Goal: Task Accomplishment & Management: Use online tool/utility

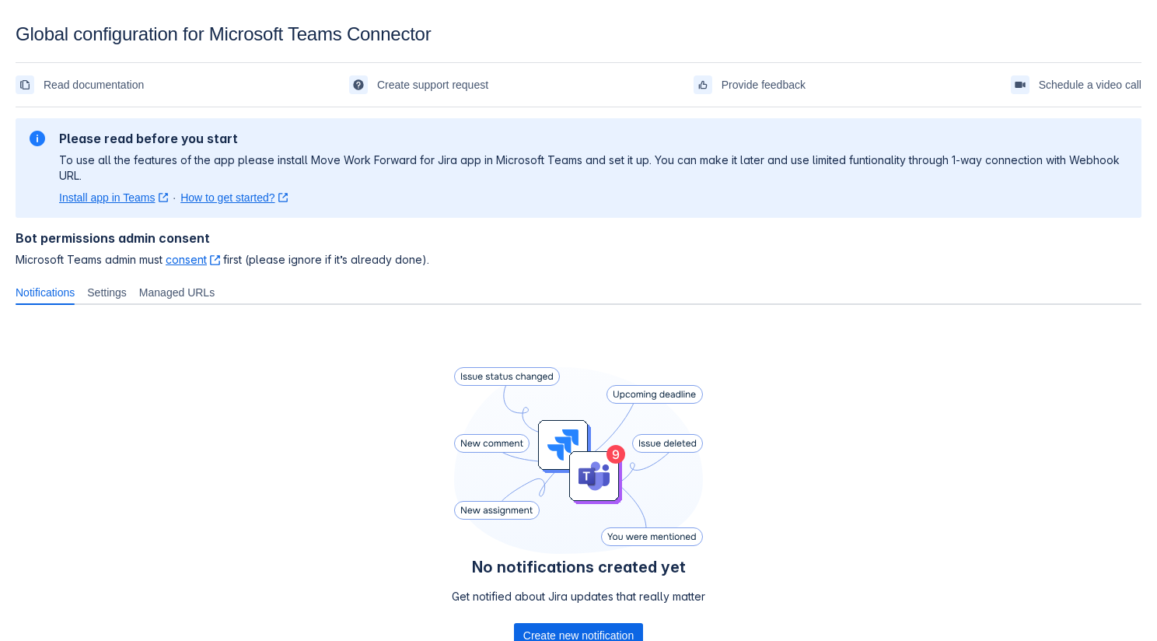
scroll to position [122, 0]
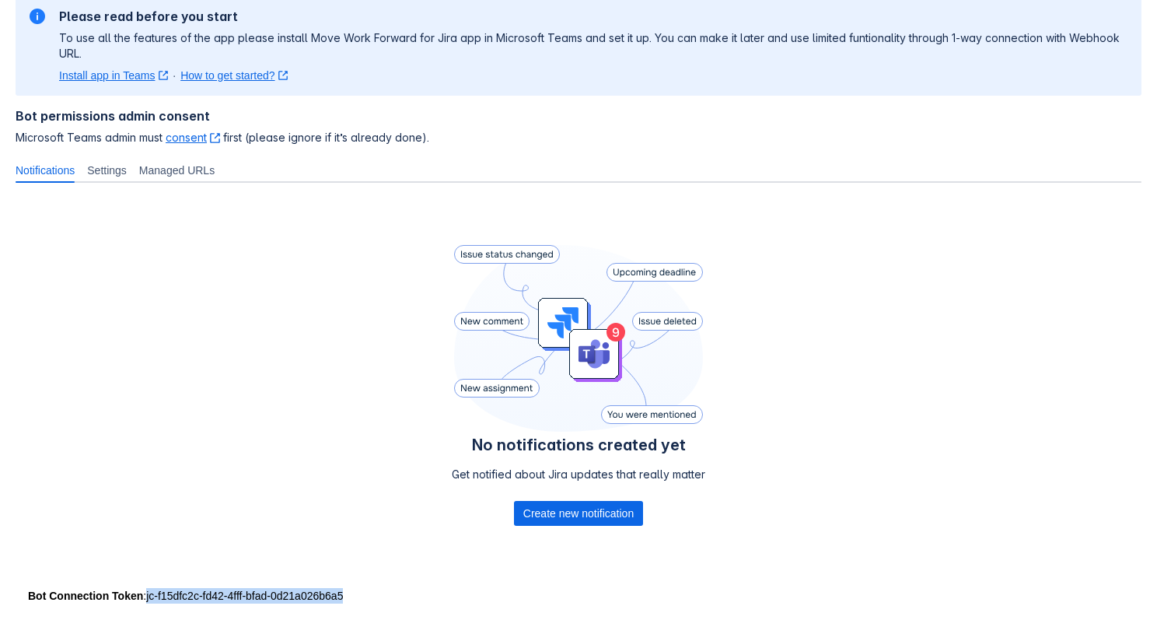
drag, startPoint x: 371, startPoint y: 595, endPoint x: 151, endPoint y: 598, distance: 220.0
click at [151, 598] on div "Bot Connection Token : jc-f15dfc2c-fd42-4fff-bfad-0d21a026b6a5" at bounding box center [578, 596] width 1101 height 16
copy div "jc-f15dfc2c-fd42-4fff-bfad-0d21a026b6a5"
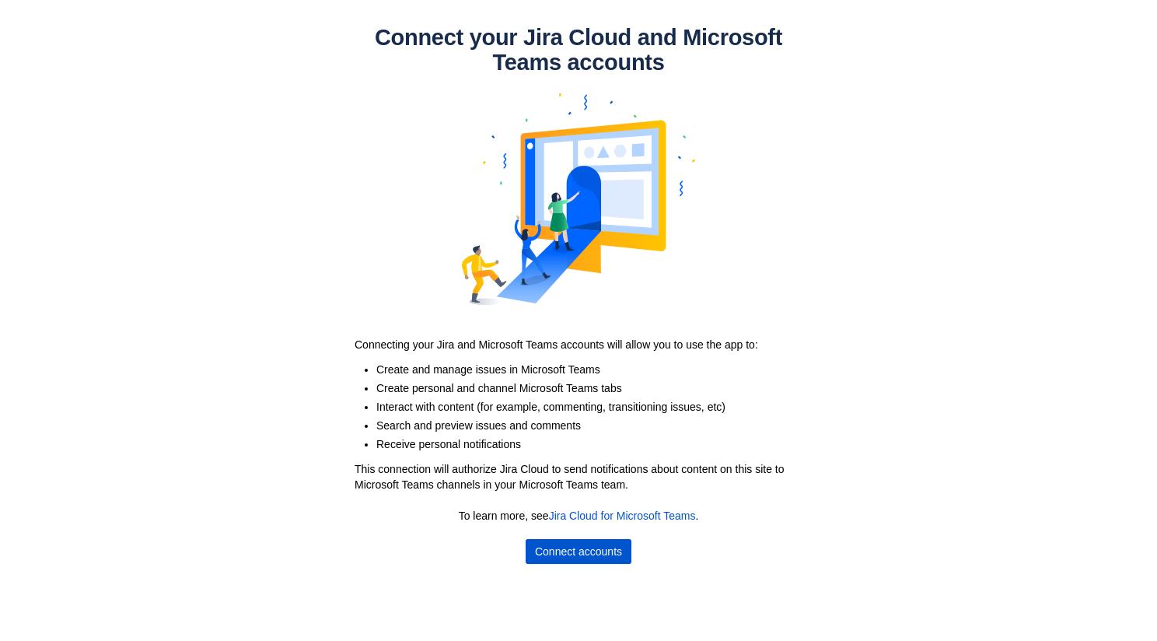
click at [613, 548] on span "Connect accounts" at bounding box center [578, 551] width 87 height 25
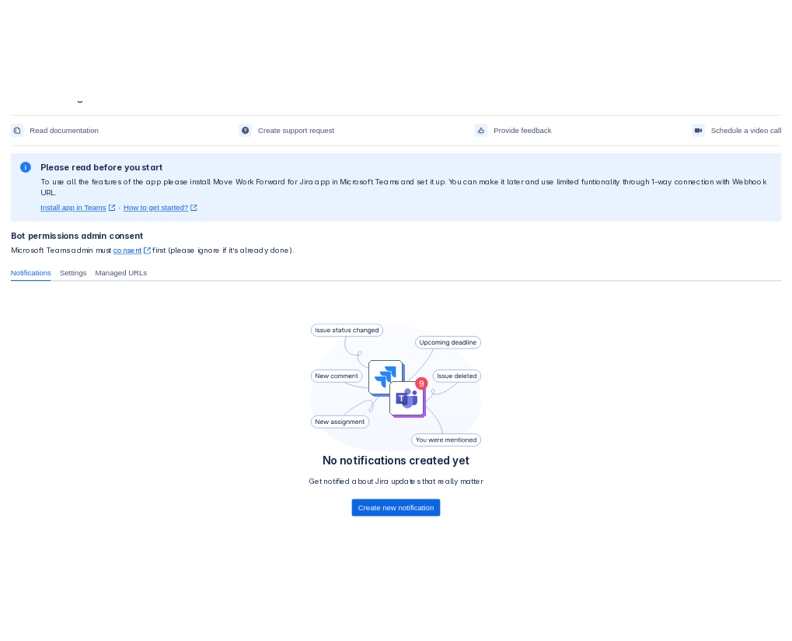
scroll to position [122, 0]
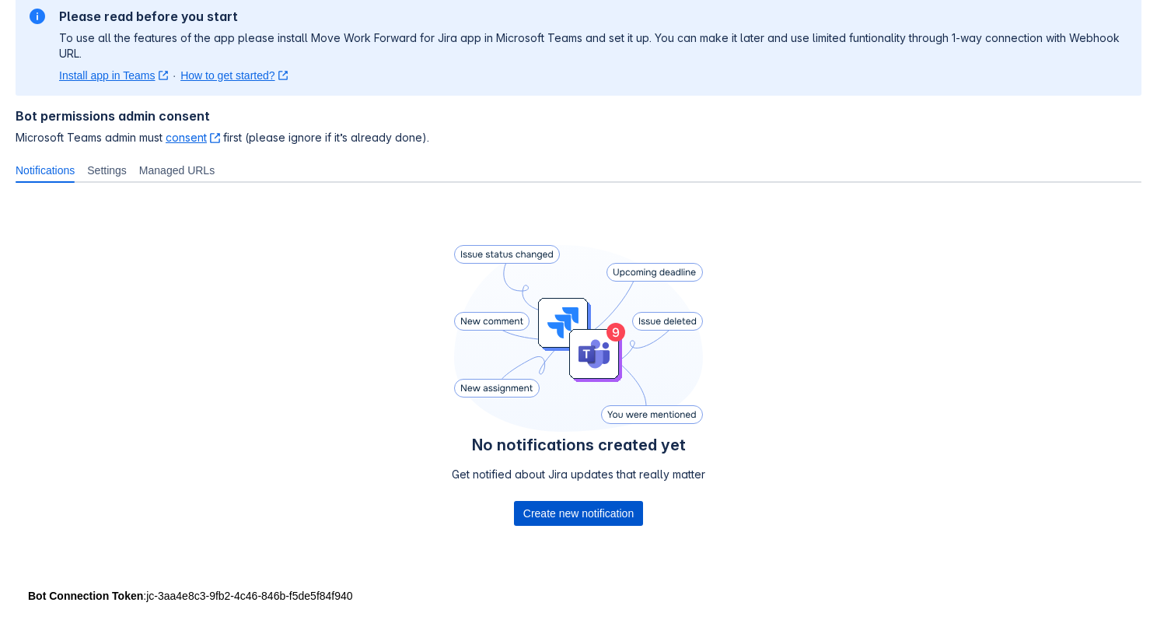
click at [598, 502] on span "Create new notification" at bounding box center [578, 513] width 110 height 25
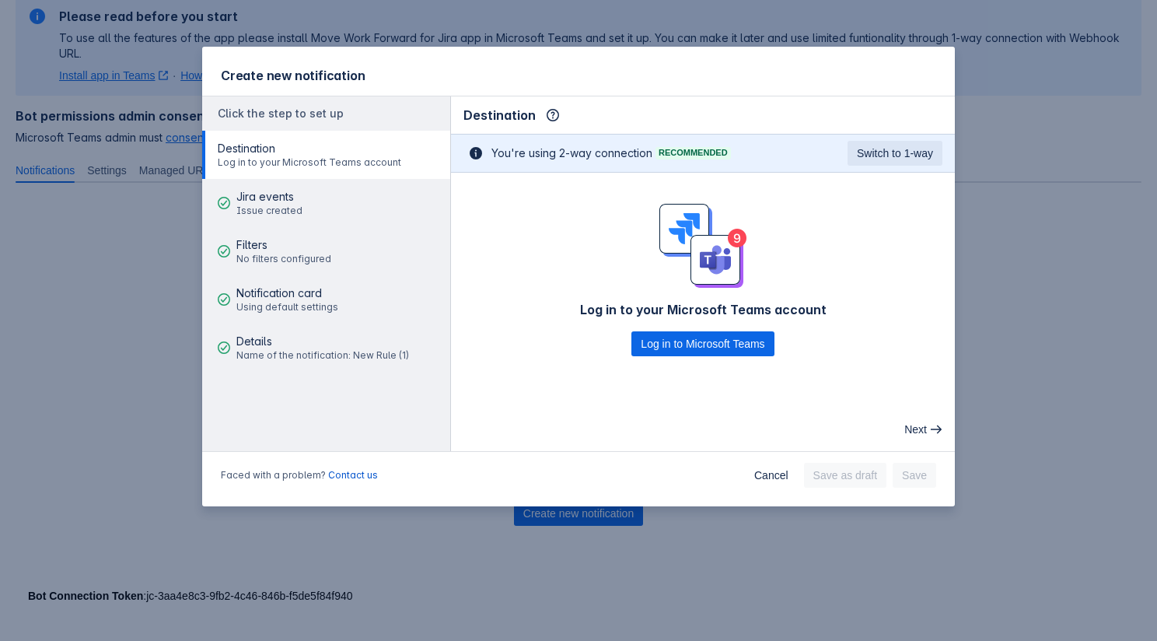
click at [79, 320] on div "Create new notification Click the step to set up Destination Log in to your Mic…" at bounding box center [578, 320] width 1157 height 641
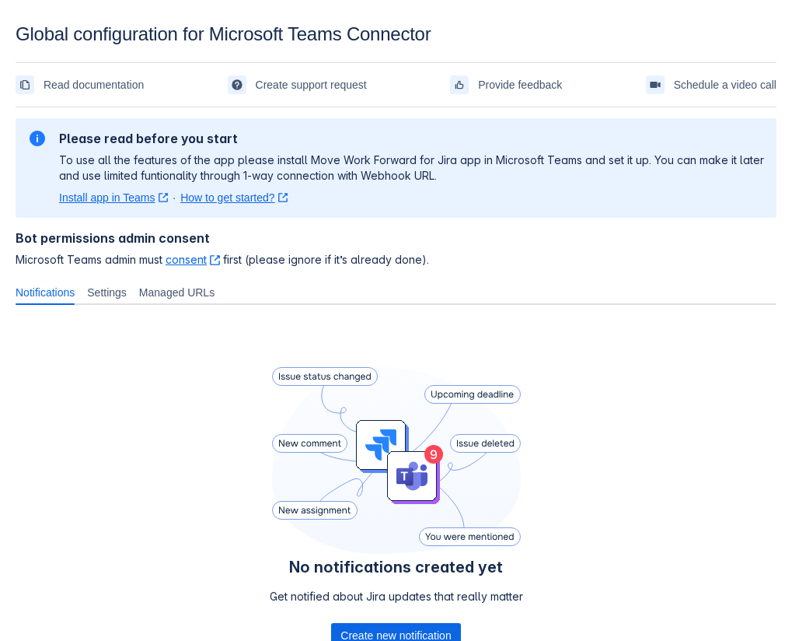
scroll to position [122, 0]
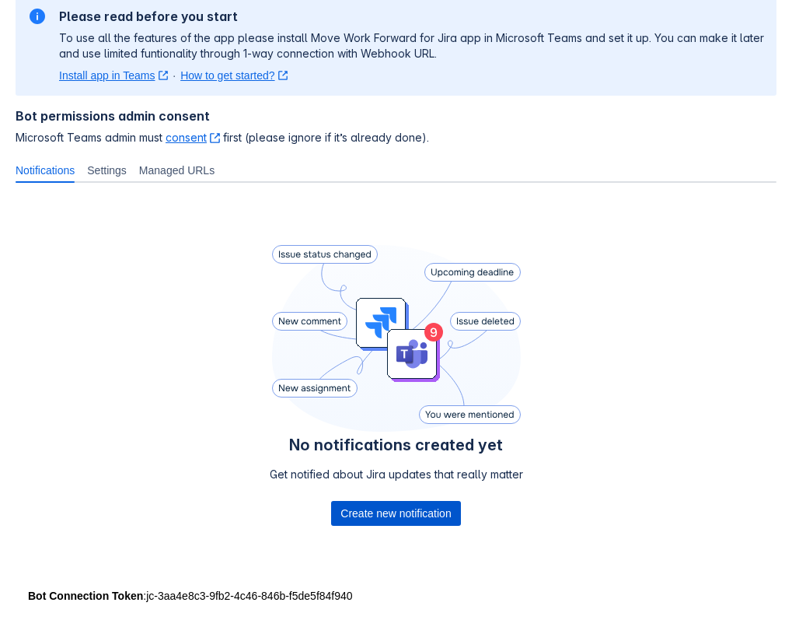
click at [441, 509] on span "Create new notification" at bounding box center [396, 513] width 110 height 25
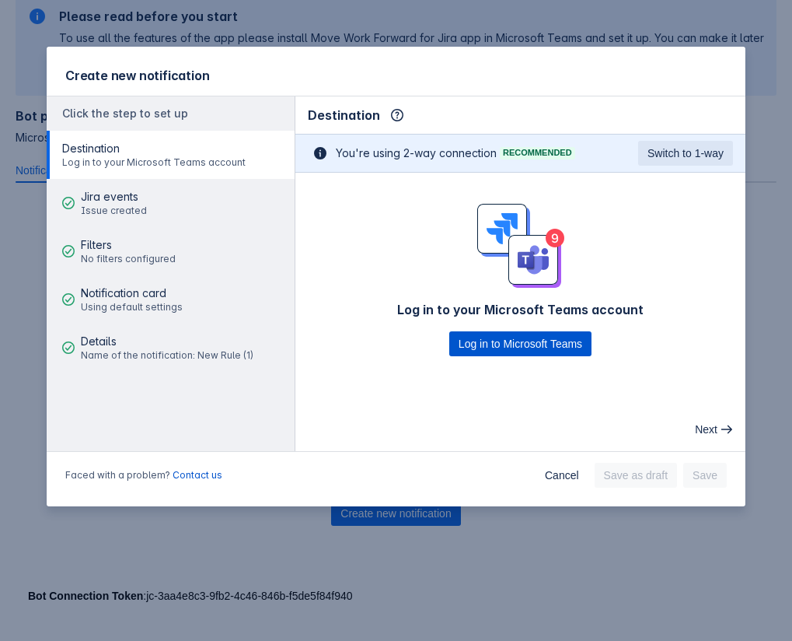
click at [498, 346] on span "Log in to Microsoft Teams" at bounding box center [521, 343] width 124 height 25
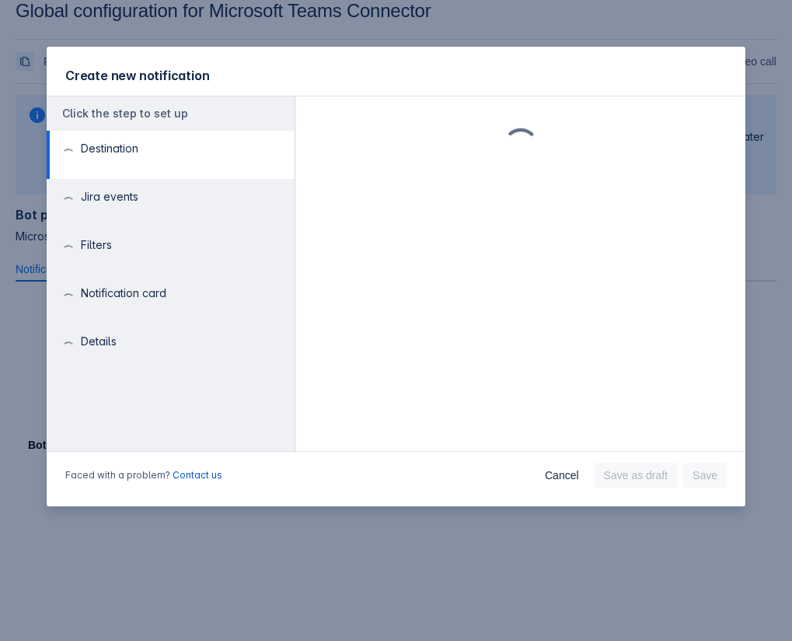
scroll to position [23, 0]
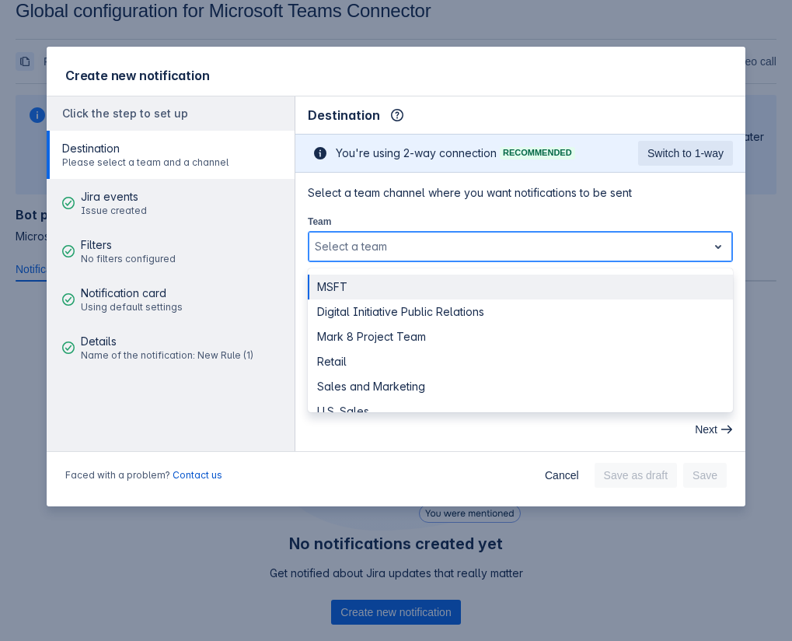
click at [401, 240] on div at bounding box center [508, 246] width 386 height 19
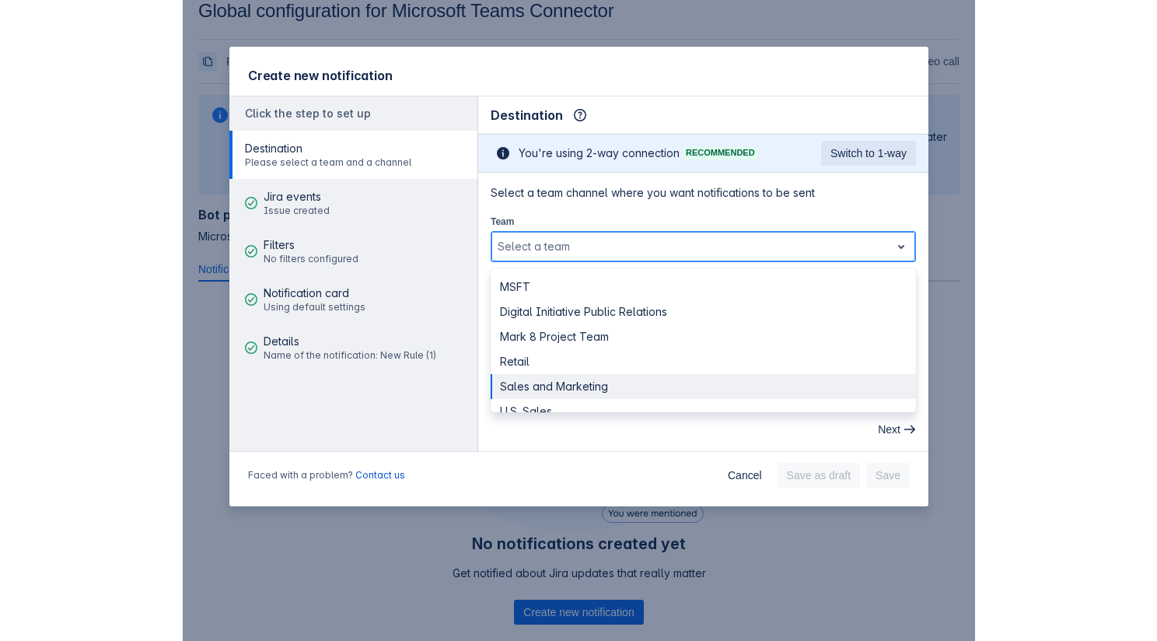
scroll to position [18, 0]
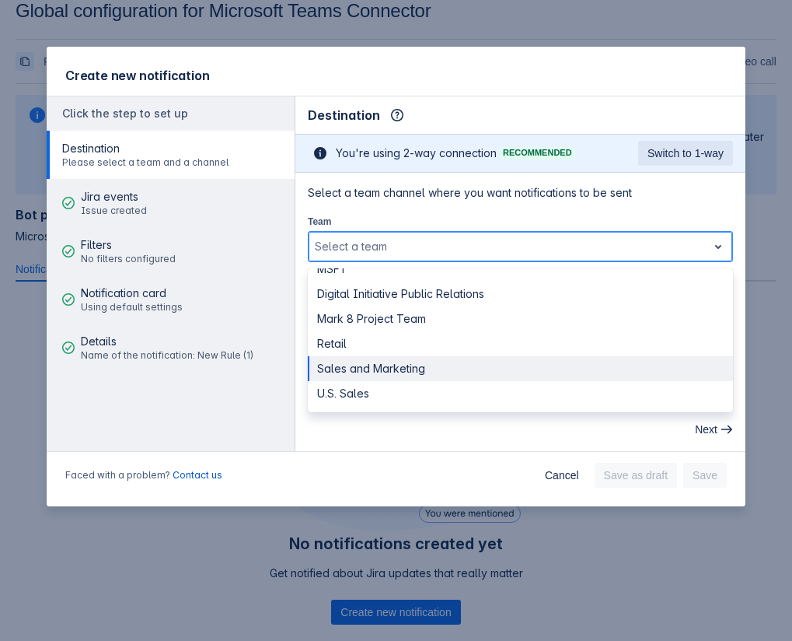
click at [381, 391] on div "U.S. Sales" at bounding box center [520, 393] width 425 height 25
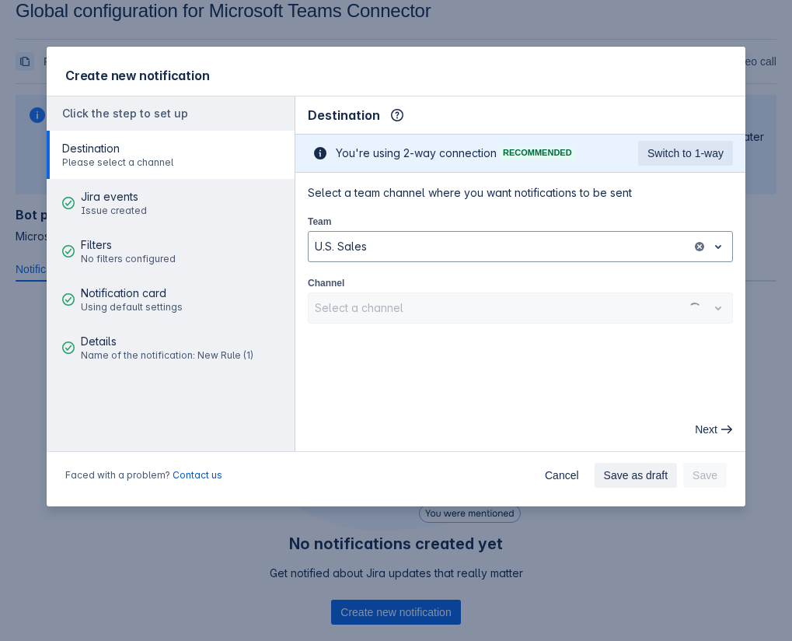
click at [391, 309] on div "Select a channel" at bounding box center [520, 307] width 425 height 31
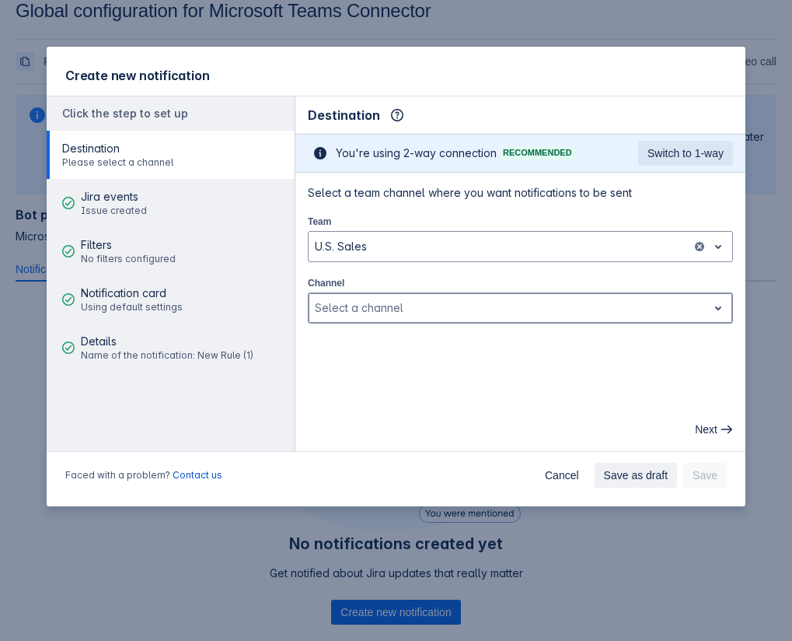
click at [391, 309] on div at bounding box center [508, 308] width 386 height 19
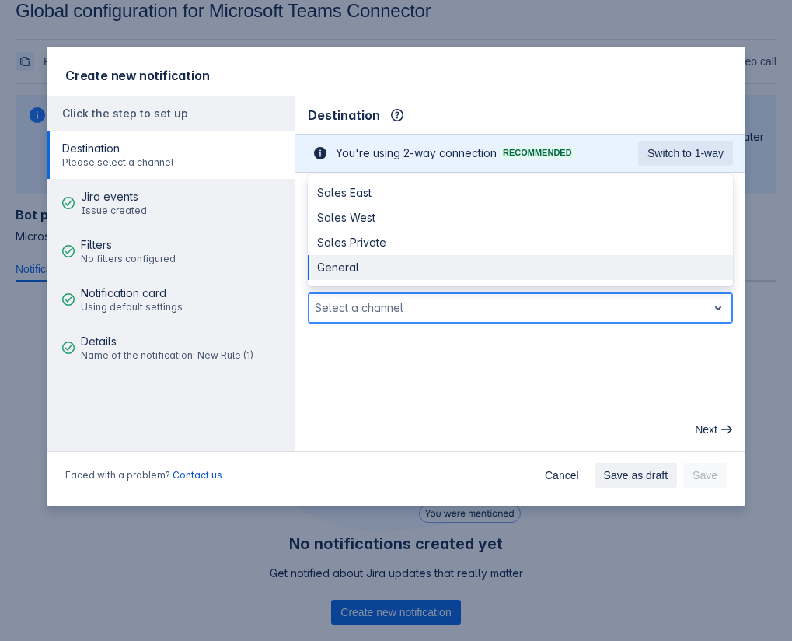
click at [393, 264] on div "General" at bounding box center [520, 267] width 425 height 25
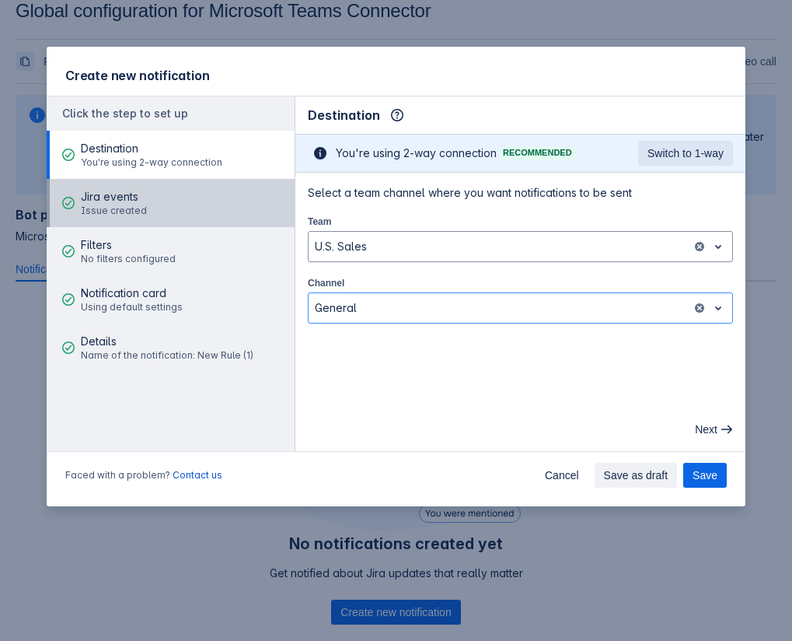
click at [187, 211] on button "Jira events Issue created" at bounding box center [171, 203] width 248 height 48
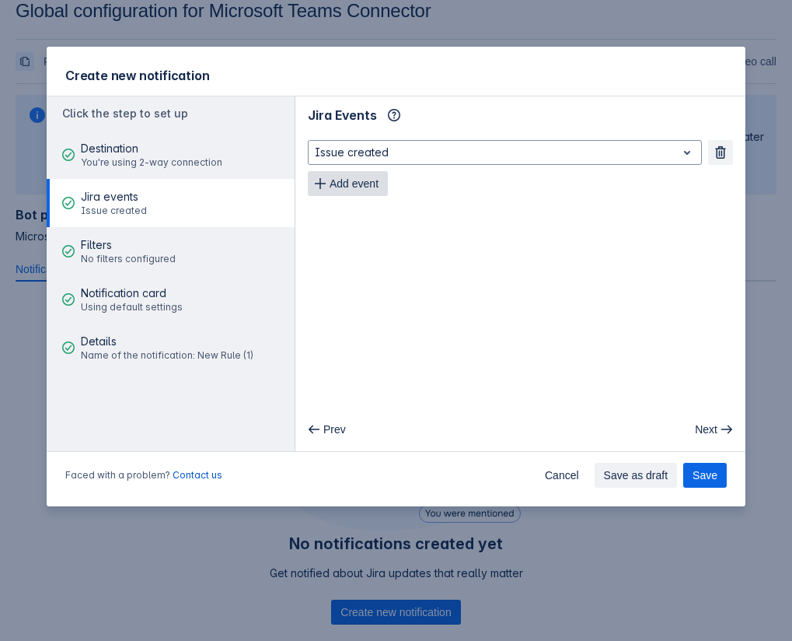
click at [379, 182] on span "Add event" at bounding box center [354, 183] width 49 height 25
click at [365, 212] on span "Add event" at bounding box center [354, 214] width 49 height 25
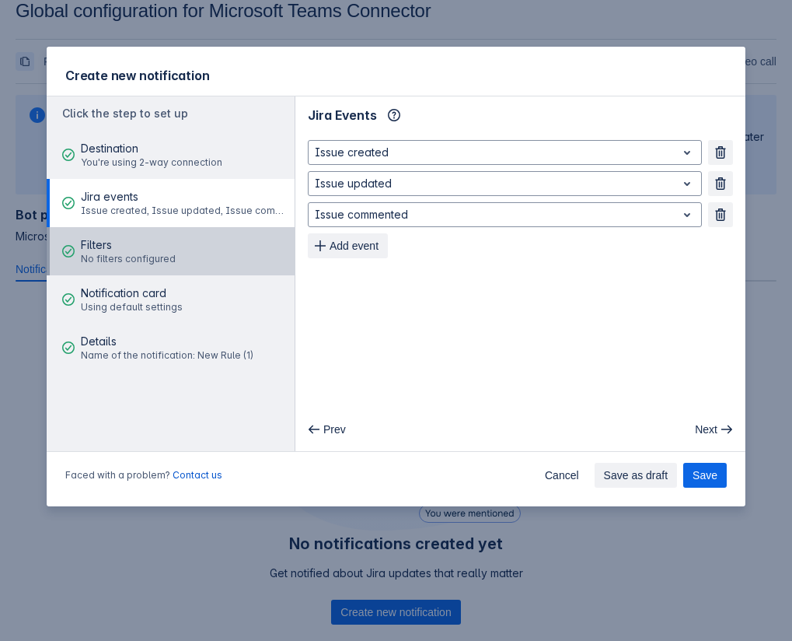
click at [166, 246] on span "Filters" at bounding box center [128, 245] width 95 height 16
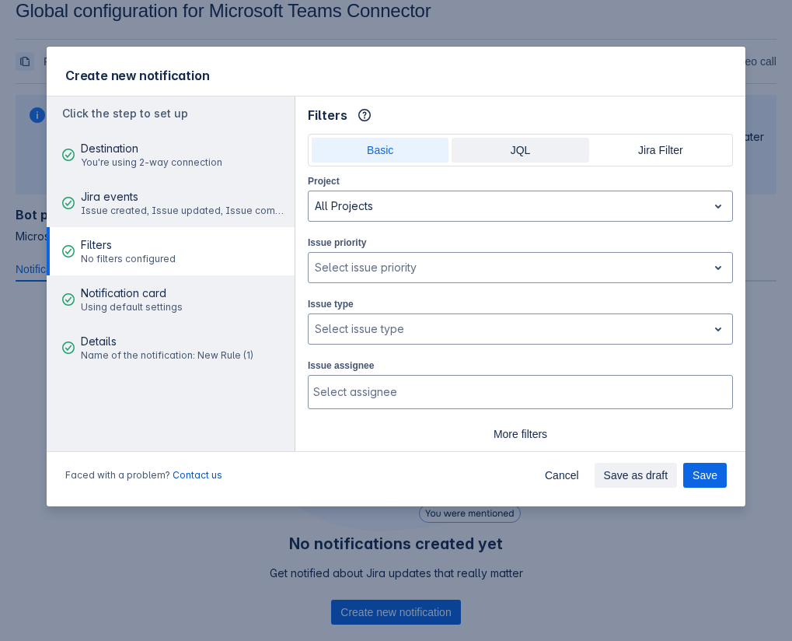
click at [530, 152] on span "JQL" at bounding box center [520, 150] width 118 height 25
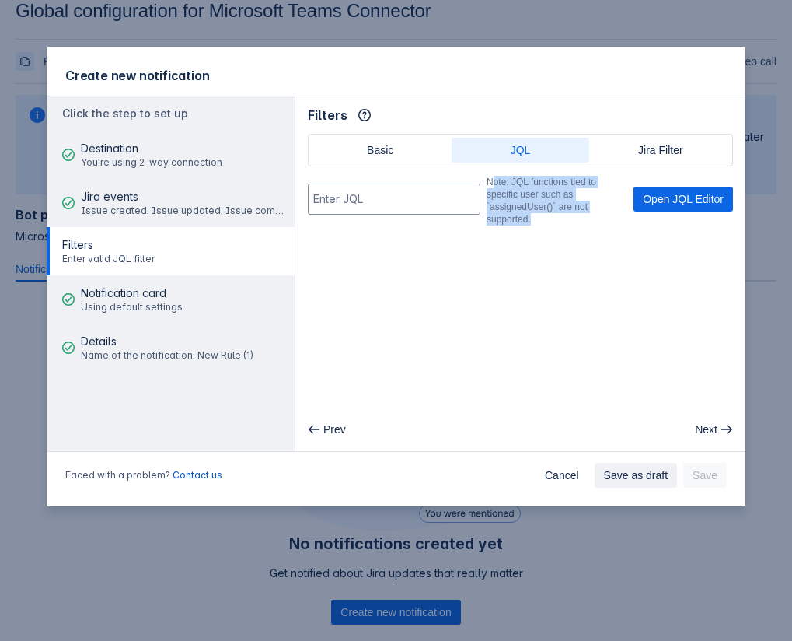
drag, startPoint x: 483, startPoint y: 188, endPoint x: 533, endPoint y: 216, distance: 57.1
click at [533, 216] on div "Note: JQL functions tied to specific user such as `assignedUser()` are not supp…" at bounding box center [557, 201] width 141 height 50
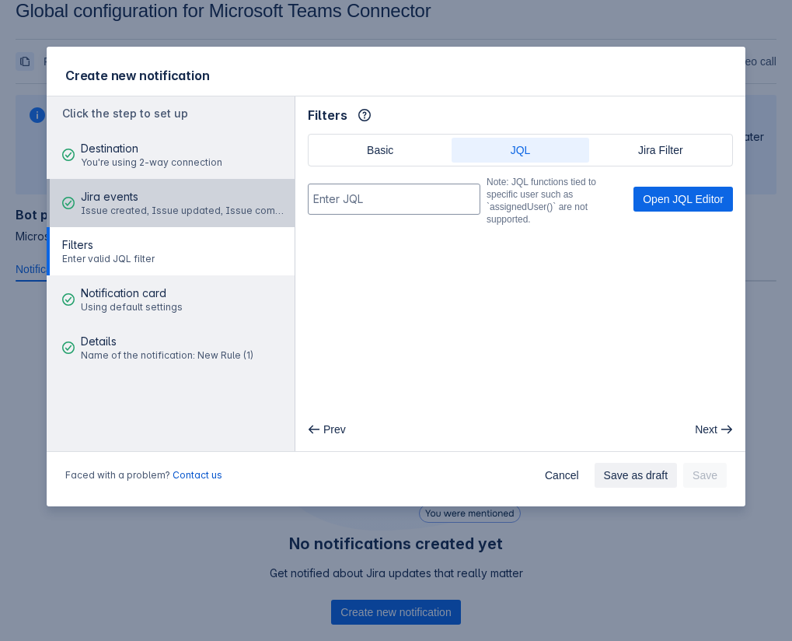
click at [187, 219] on div "Jira events Issue created, Issue updated, Issue commented" at bounding box center [185, 203] width 209 height 47
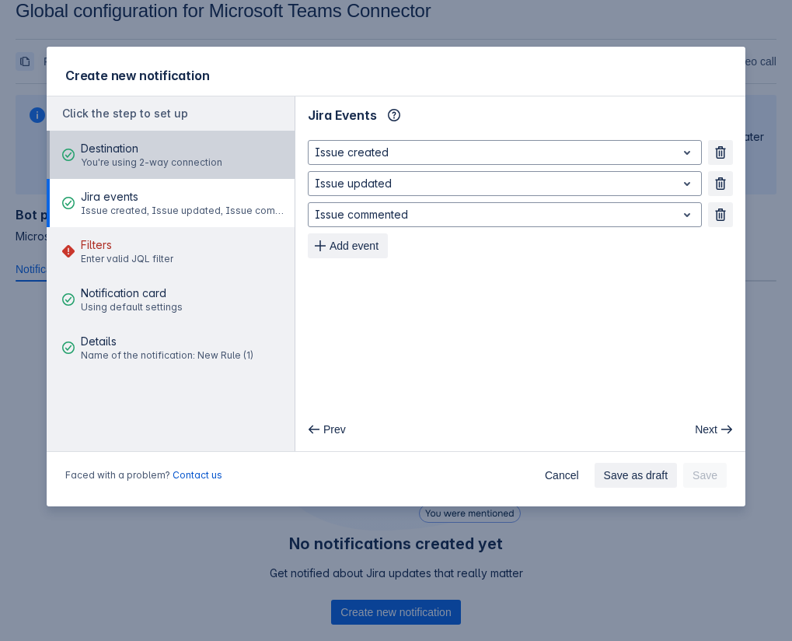
click at [175, 166] on span "You're using 2-way connection" at bounding box center [152, 162] width 142 height 12
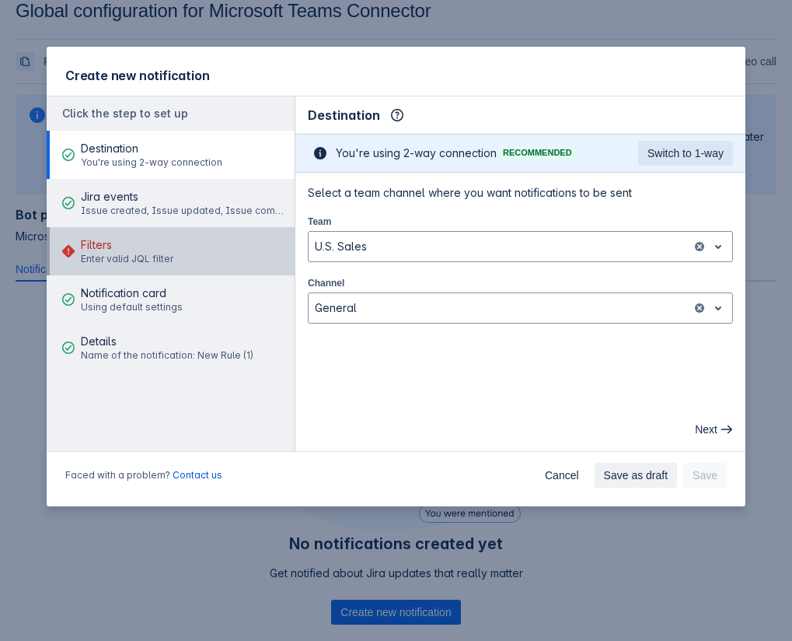
click at [174, 241] on button "Filters Enter valid JQL filter" at bounding box center [171, 251] width 248 height 48
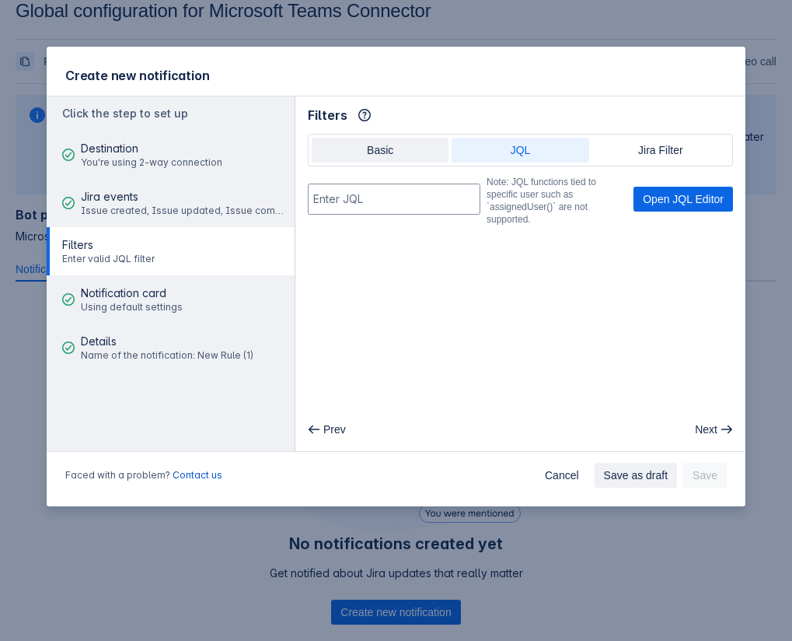
click at [330, 140] on span "Basic" at bounding box center [380, 150] width 118 height 25
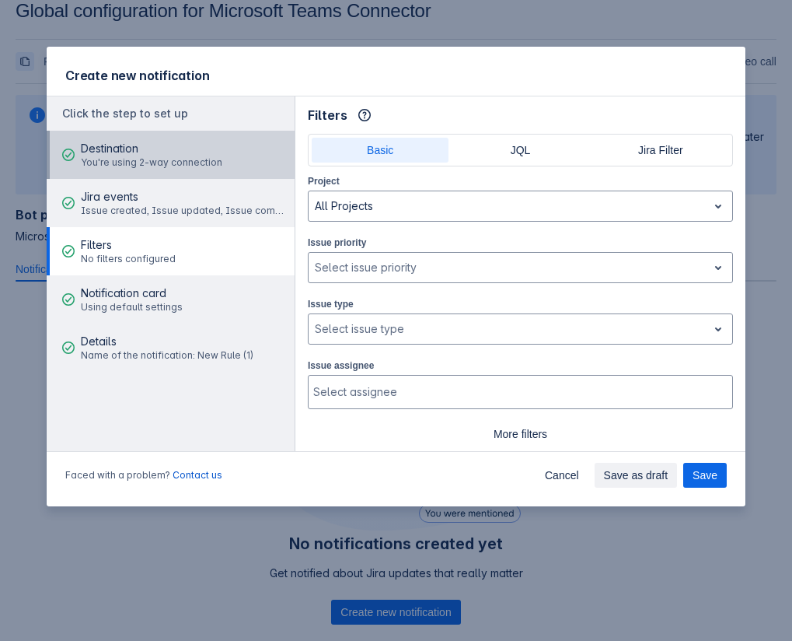
click at [208, 159] on span "You're using 2-way connection" at bounding box center [152, 162] width 142 height 12
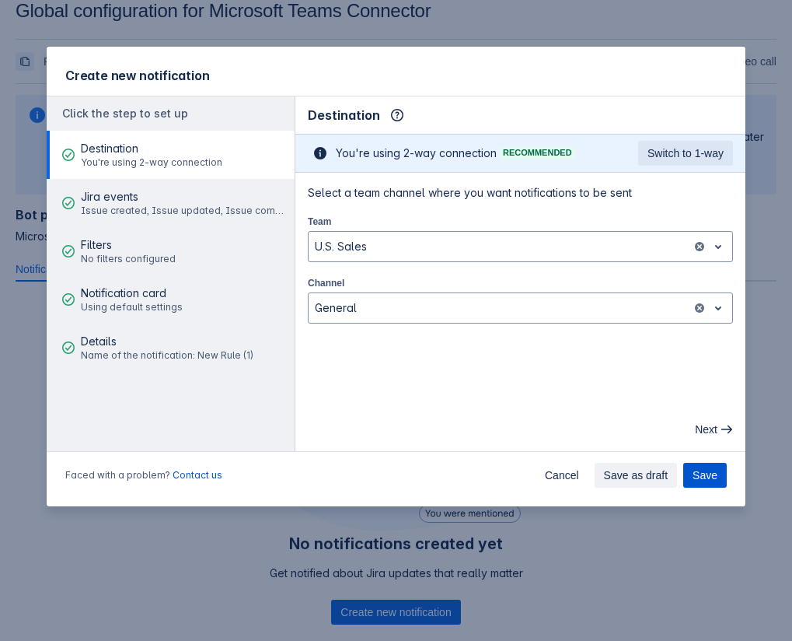
click at [695, 473] on span "Save" at bounding box center [705, 475] width 25 height 25
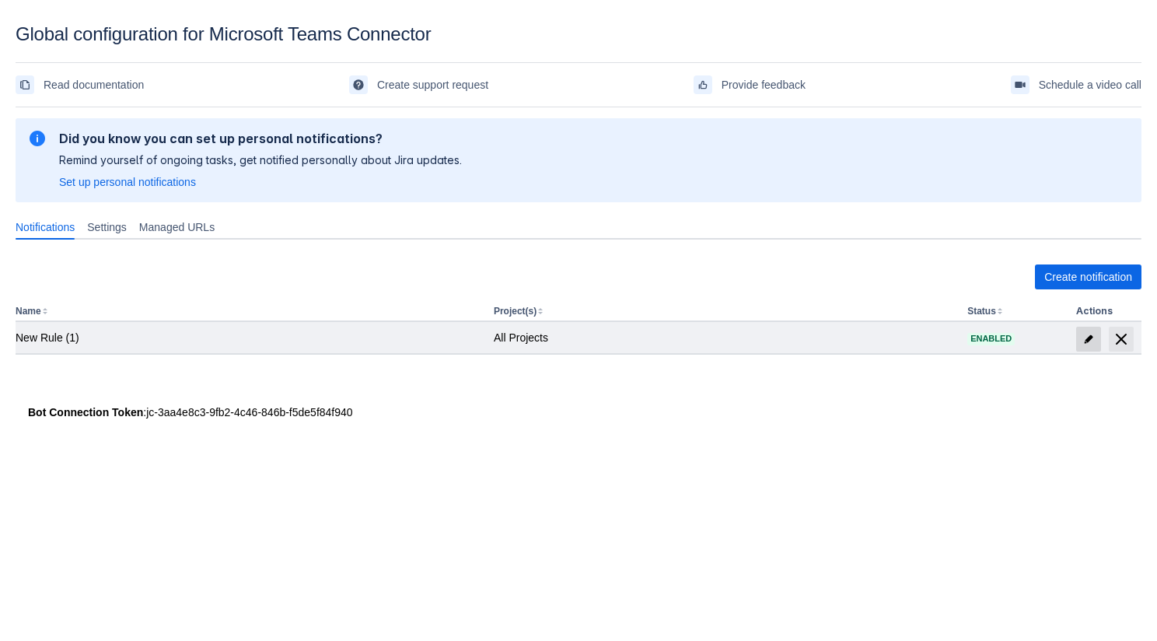
click at [1088, 330] on span at bounding box center [1088, 339] width 25 height 25
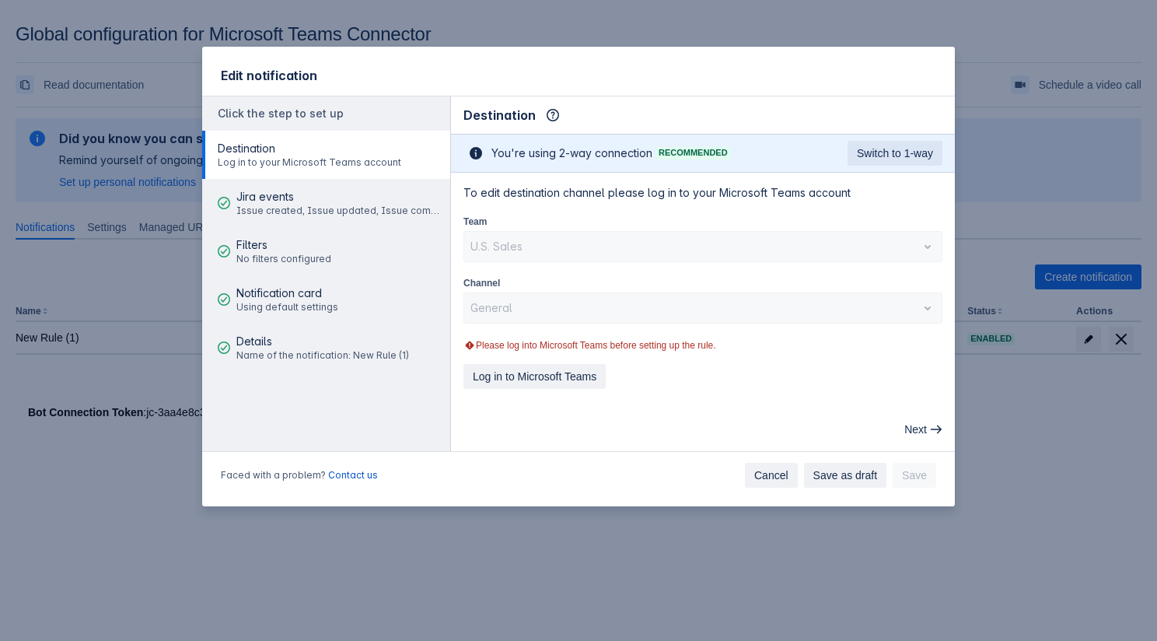
click at [766, 468] on span "Cancel" at bounding box center [771, 475] width 34 height 25
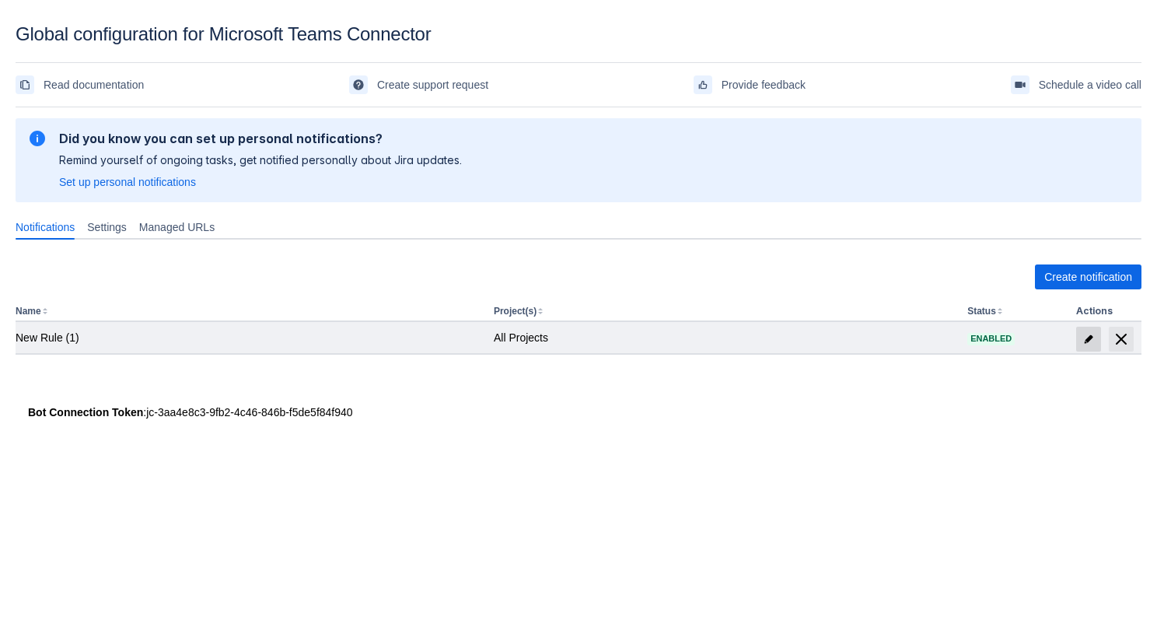
click at [1078, 331] on span at bounding box center [1088, 339] width 25 height 25
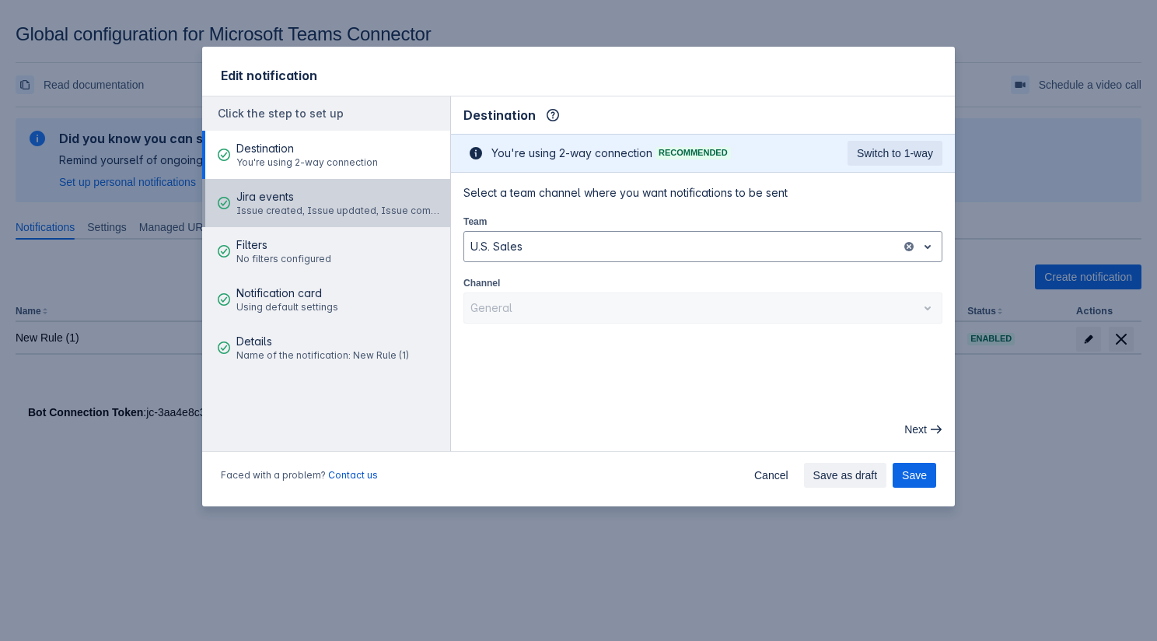
click at [332, 222] on div "Jira events Issue created, Issue updated, Issue commented" at bounding box center [340, 203] width 209 height 47
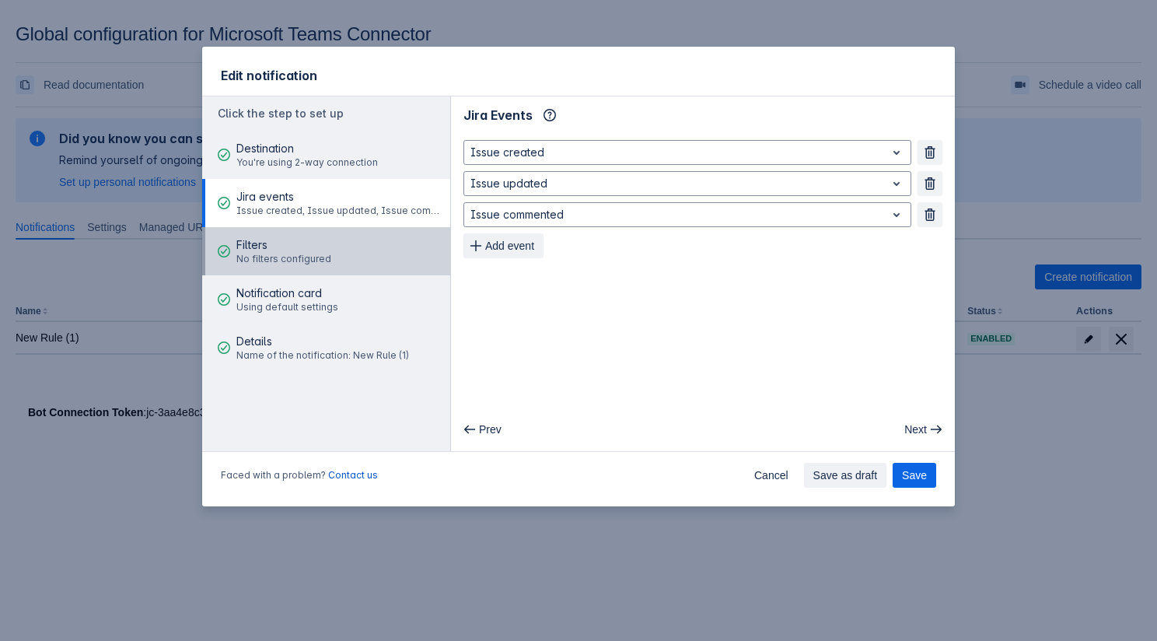
click at [333, 248] on button "Filters No filters configured" at bounding box center [326, 251] width 248 height 48
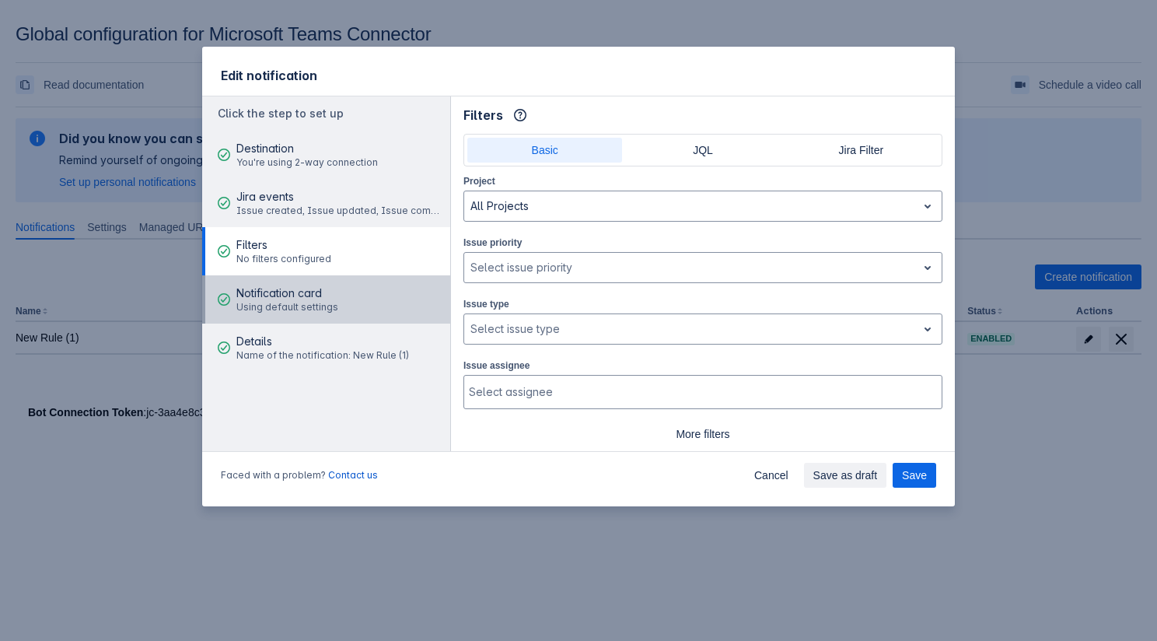
click at [341, 299] on button "Notification card Using default settings" at bounding box center [326, 299] width 248 height 48
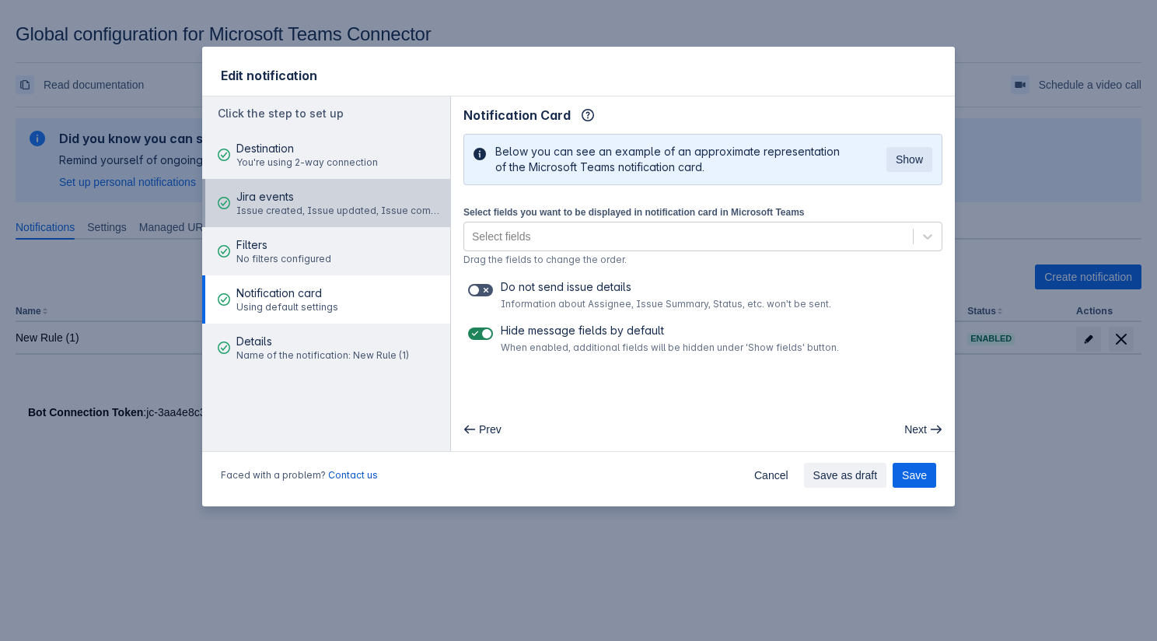
click at [342, 225] on div "Jira events Issue created, Issue updated, Issue commented" at bounding box center [340, 203] width 209 height 47
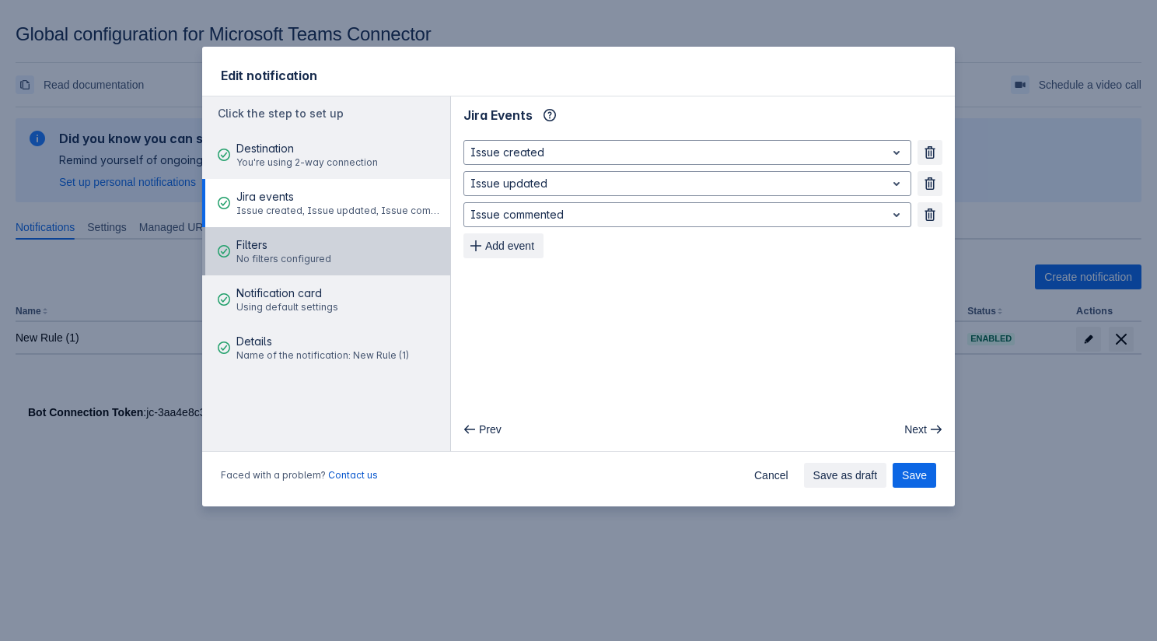
click at [346, 239] on button "Filters No filters configured" at bounding box center [326, 251] width 248 height 48
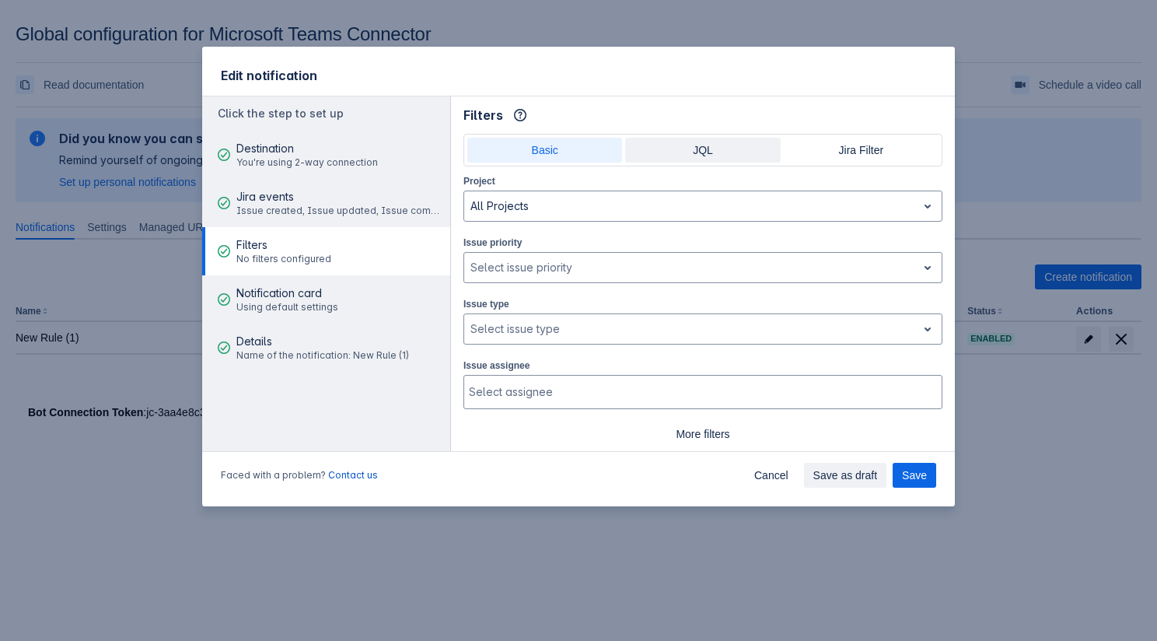
click at [671, 142] on span "JQL" at bounding box center [702, 150] width 136 height 25
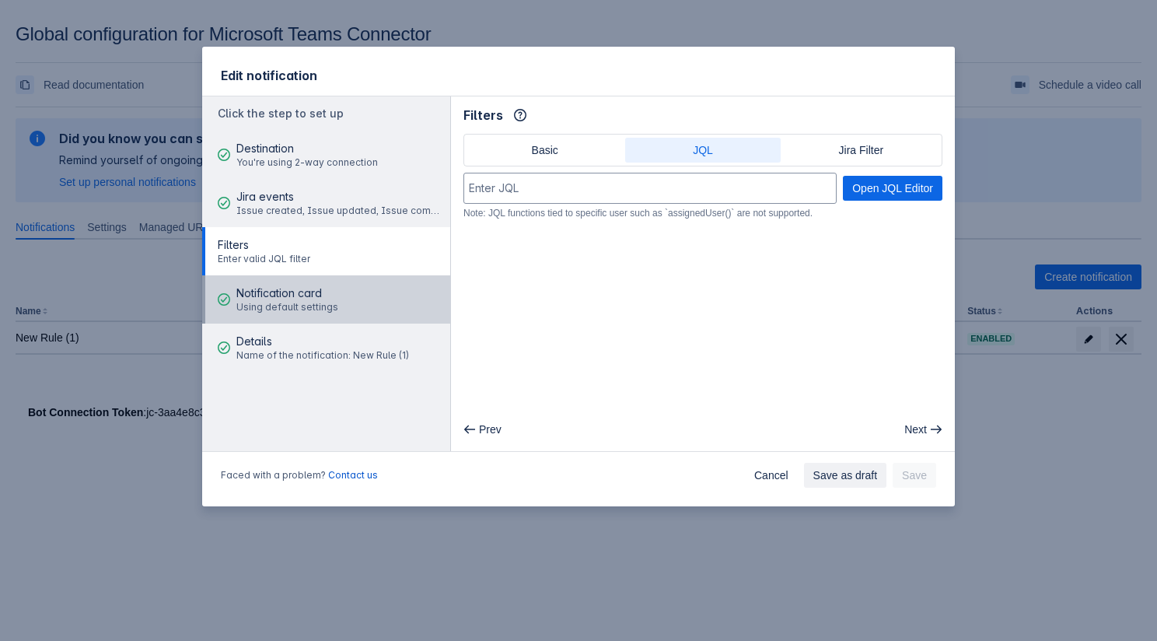
click at [305, 313] on span "Using default settings" at bounding box center [287, 307] width 102 height 12
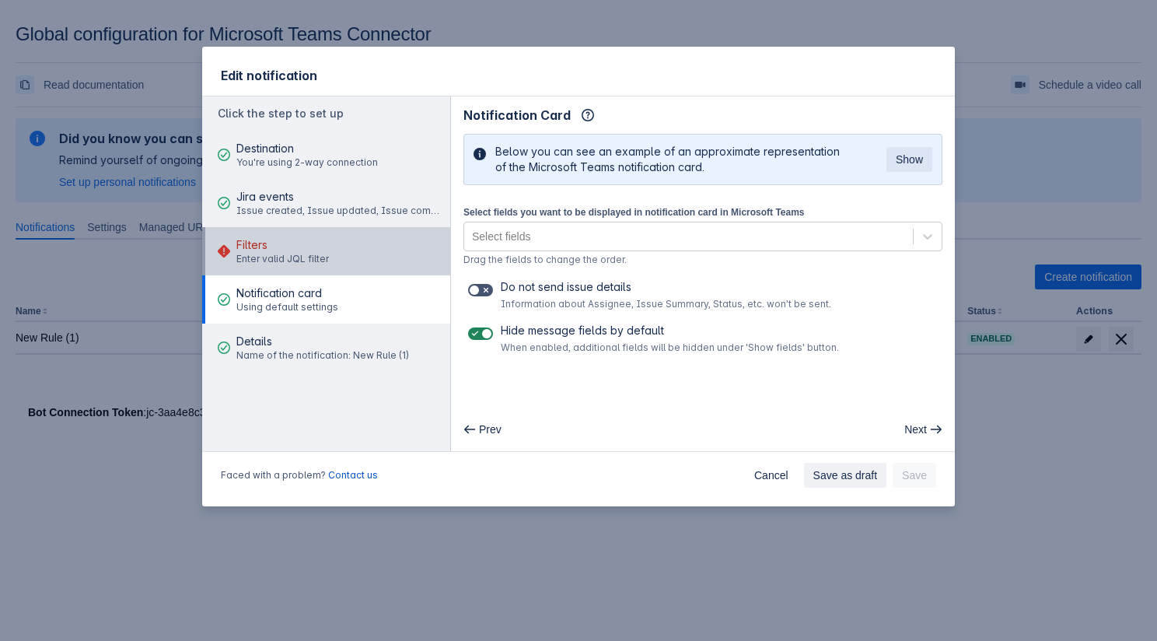
click at [307, 269] on div "Filters Enter valid JQL filter" at bounding box center [282, 251] width 93 height 47
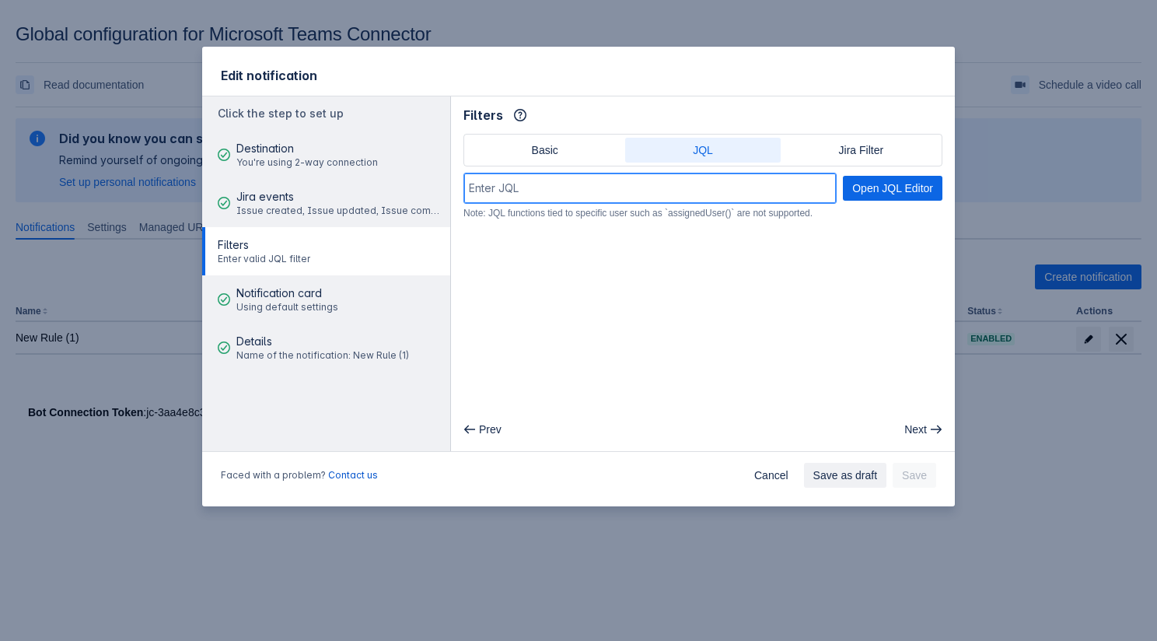
click at [546, 191] on input at bounding box center [650, 188] width 372 height 28
click at [682, 261] on main "Filters Info Basic JQL Jira Filter Open JQL Editor Note: JQL functions tied to …" at bounding box center [703, 273] width 504 height 355
click at [529, 189] on input at bounding box center [650, 188] width 372 height 28
type input "dd"
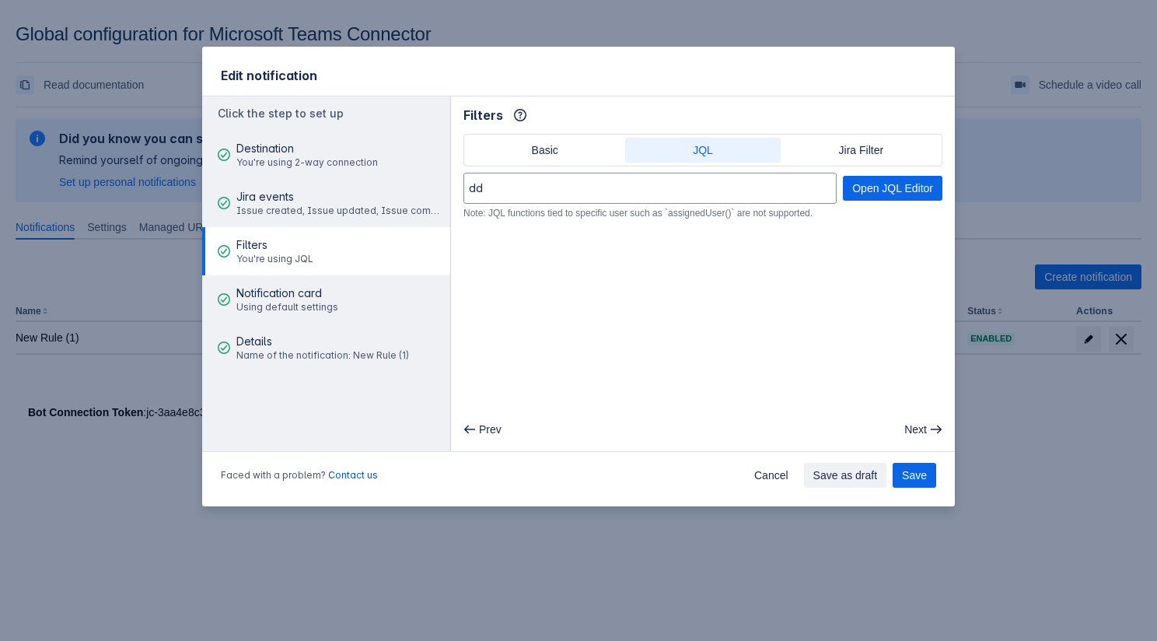
click at [508, 245] on main "Filters Info Basic JQL Jira Filter dd Open JQL Editor Note: JQL functions tied …" at bounding box center [703, 273] width 504 height 355
click at [926, 473] on span "Save" at bounding box center [914, 475] width 25 height 25
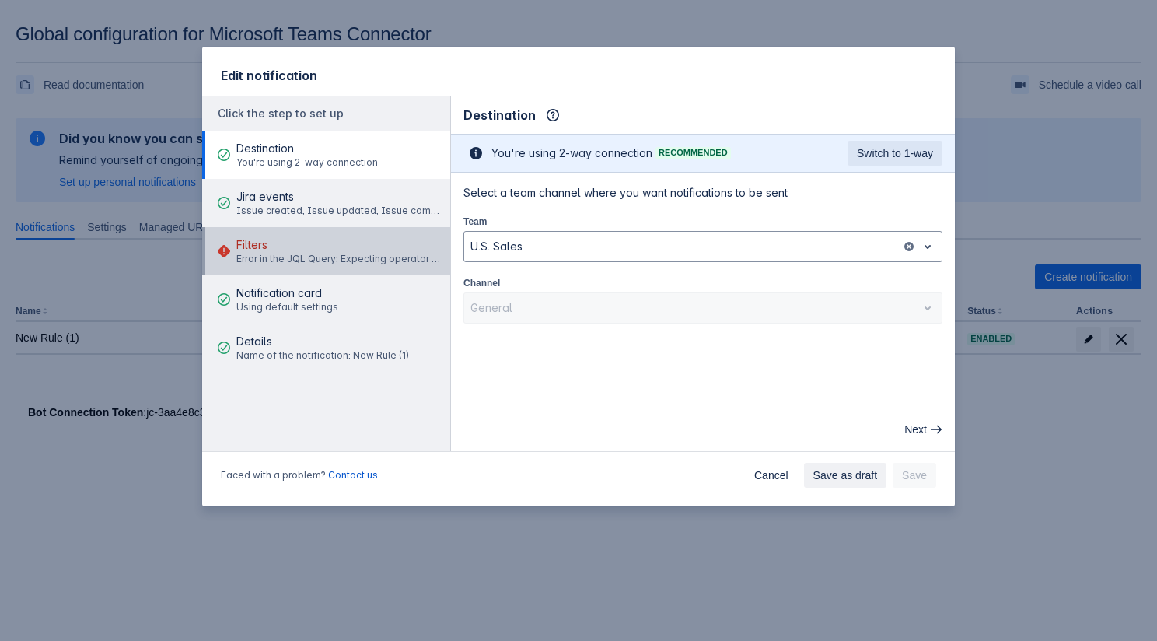
click at [350, 261] on span "Error in the JQL Query: Expecting operator before the end of the query. The val…" at bounding box center [340, 259] width 209 height 12
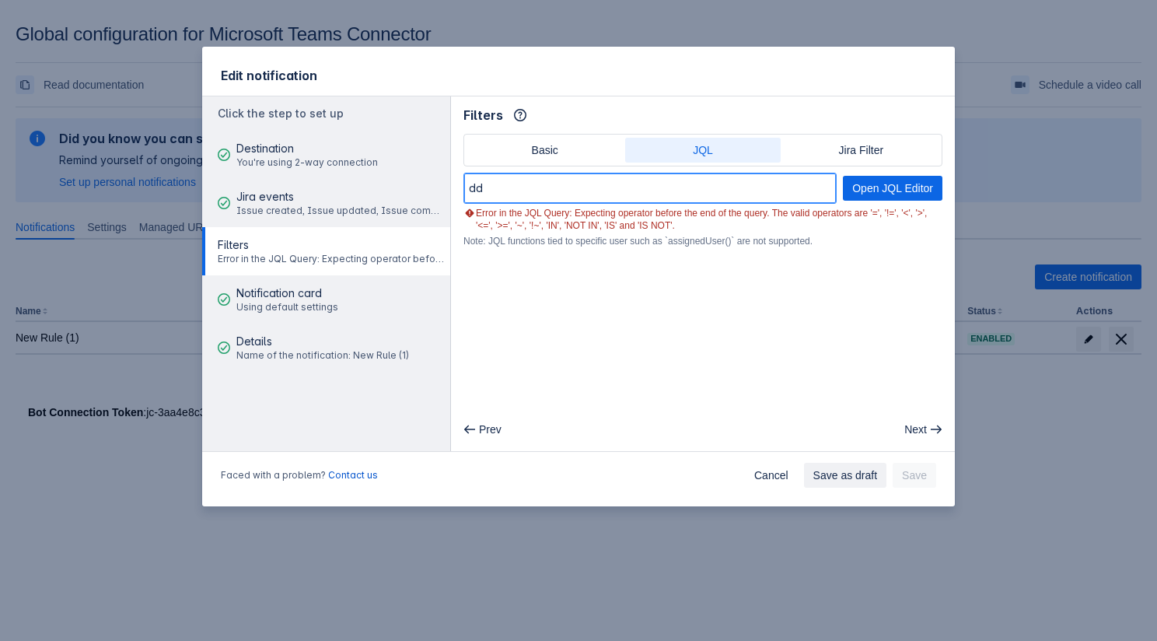
click at [546, 186] on input "dd" at bounding box center [650, 188] width 372 height 28
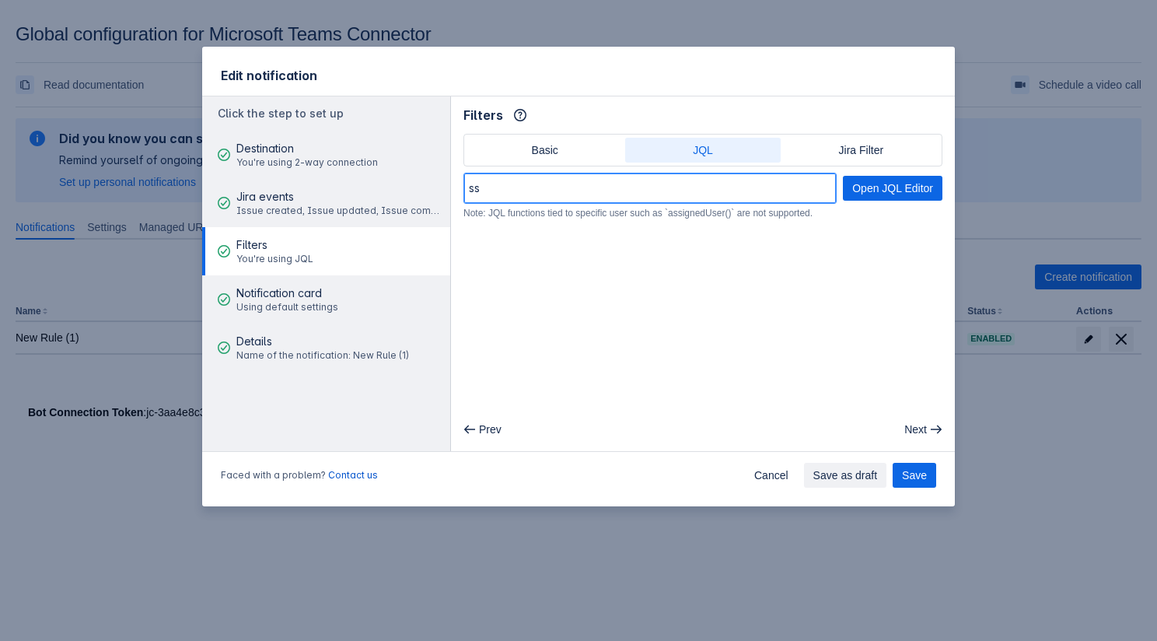
type input "s"
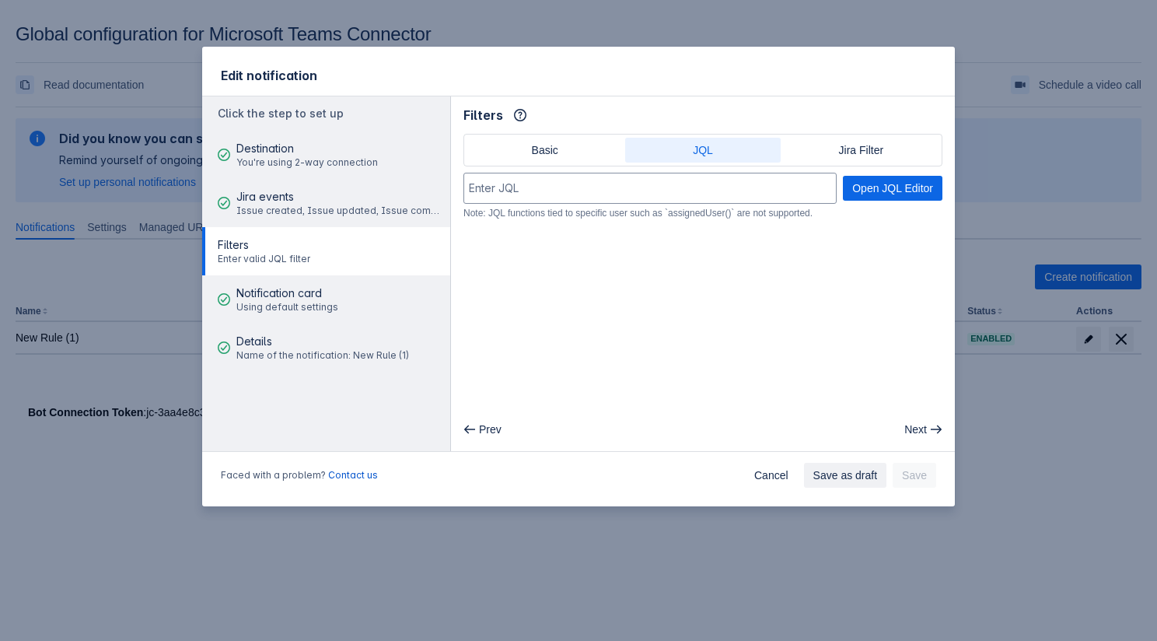
click at [576, 288] on main "Filters Info Basic JQL Jira Filter Open JQL Editor Note: JQL functions tied to …" at bounding box center [703, 273] width 504 height 355
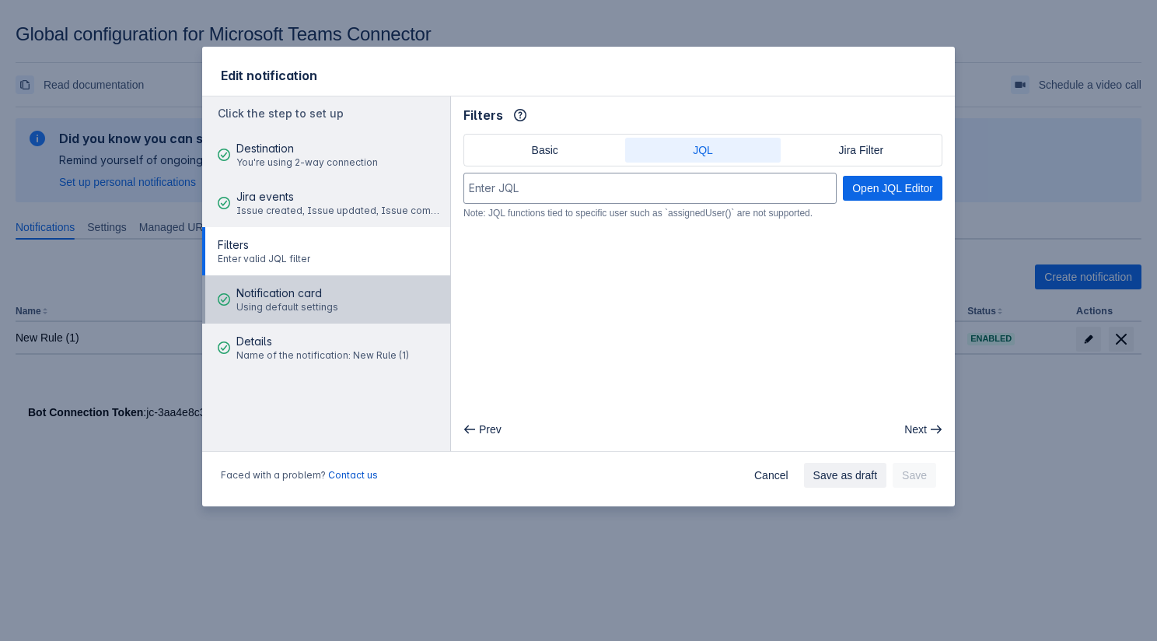
click at [293, 301] on span "Using default settings" at bounding box center [287, 307] width 102 height 12
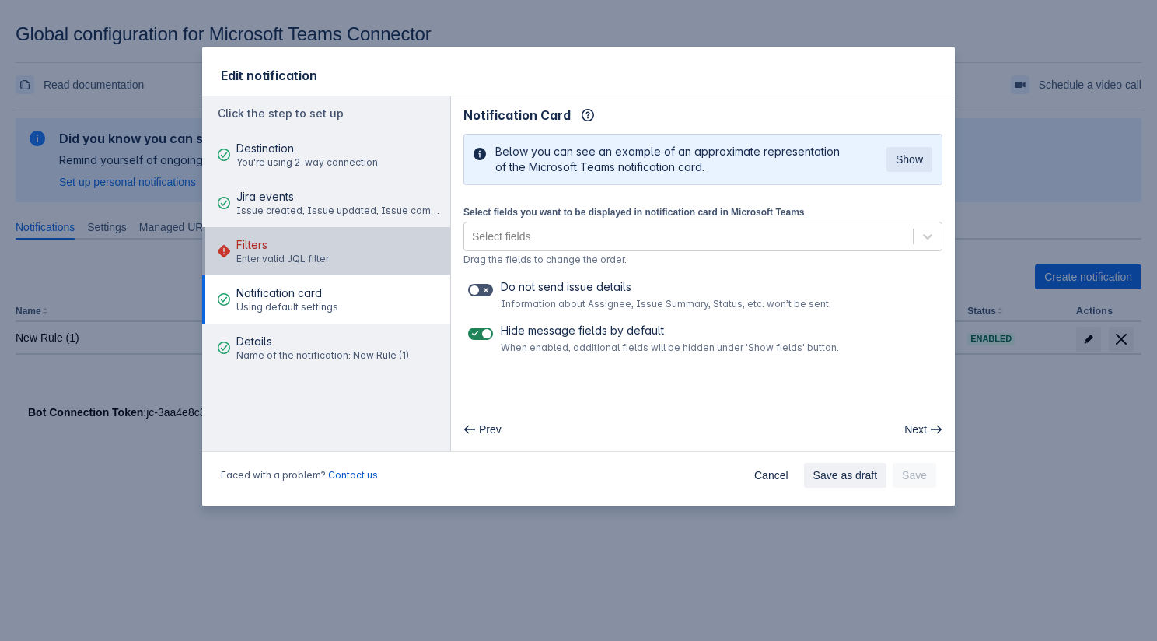
click at [294, 257] on span "Enter valid JQL filter" at bounding box center [282, 259] width 93 height 12
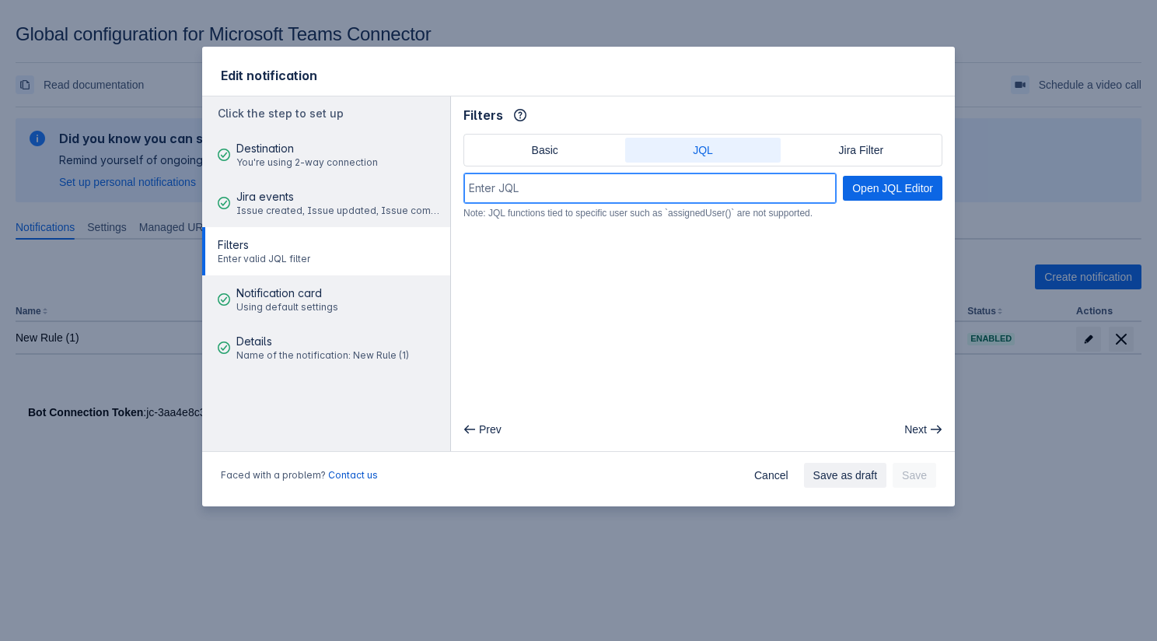
click at [545, 182] on input at bounding box center [650, 188] width 372 height 28
type input "ww"
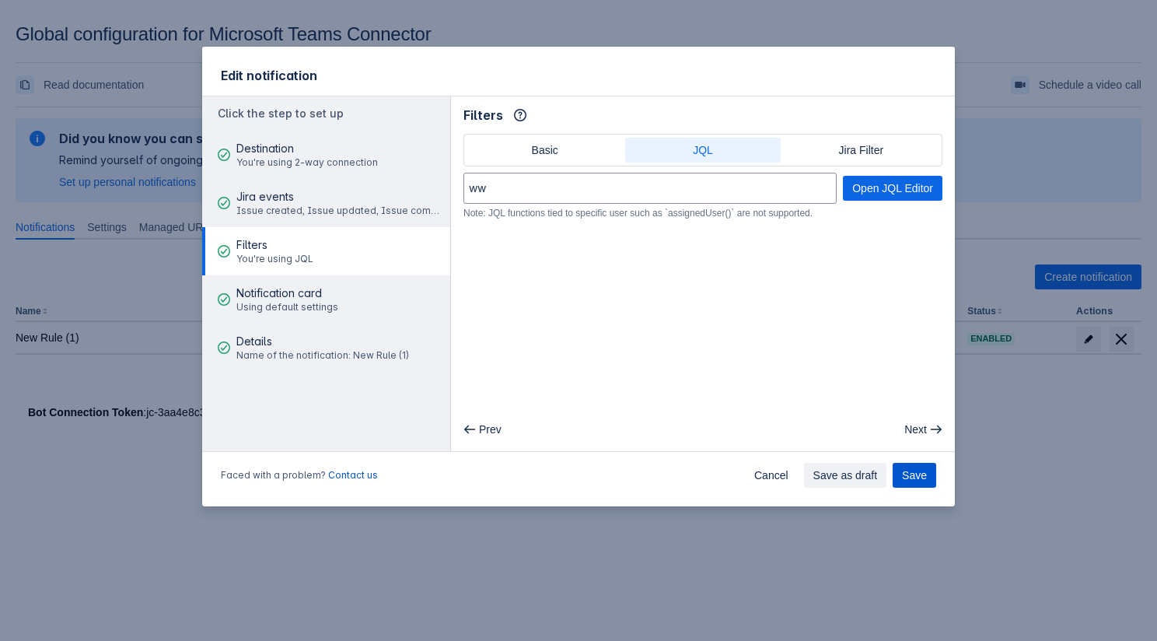
click at [931, 476] on button "Save" at bounding box center [915, 475] width 44 height 25
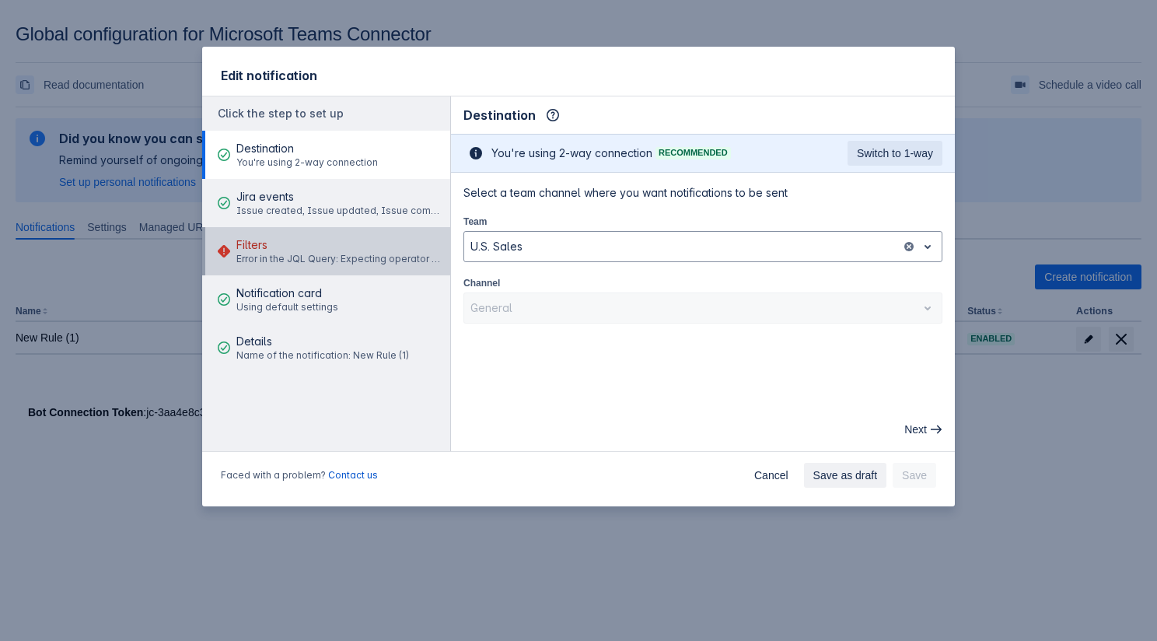
click at [337, 254] on span "Error in the JQL Query: Expecting operator before the end of the query. The val…" at bounding box center [340, 259] width 209 height 12
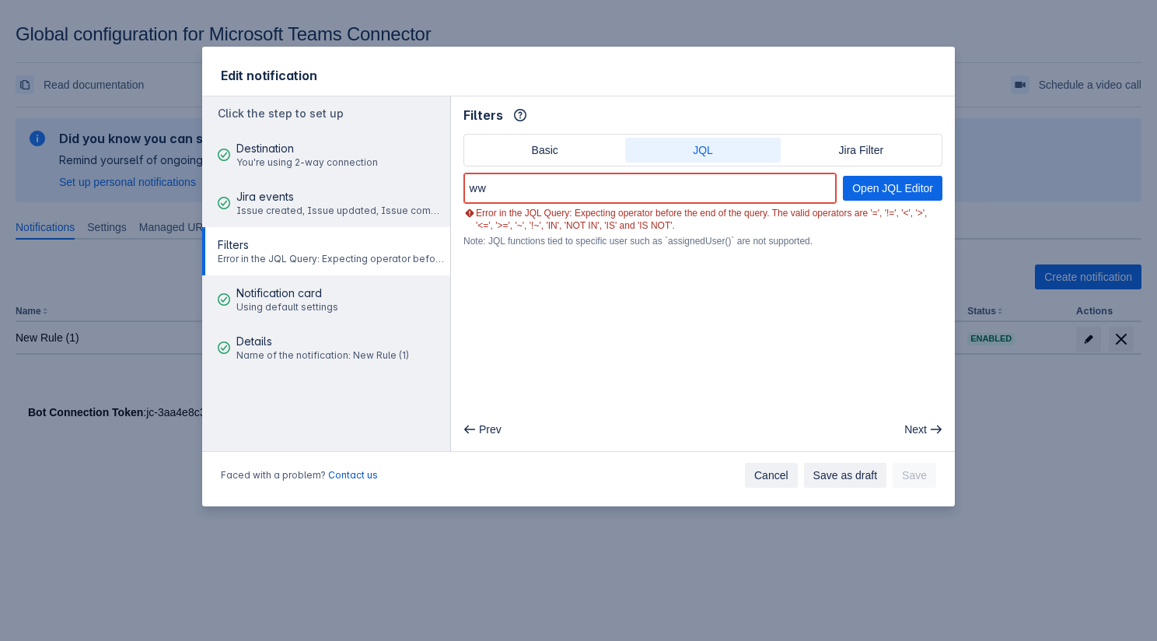
click at [759, 479] on span "Cancel" at bounding box center [771, 475] width 34 height 25
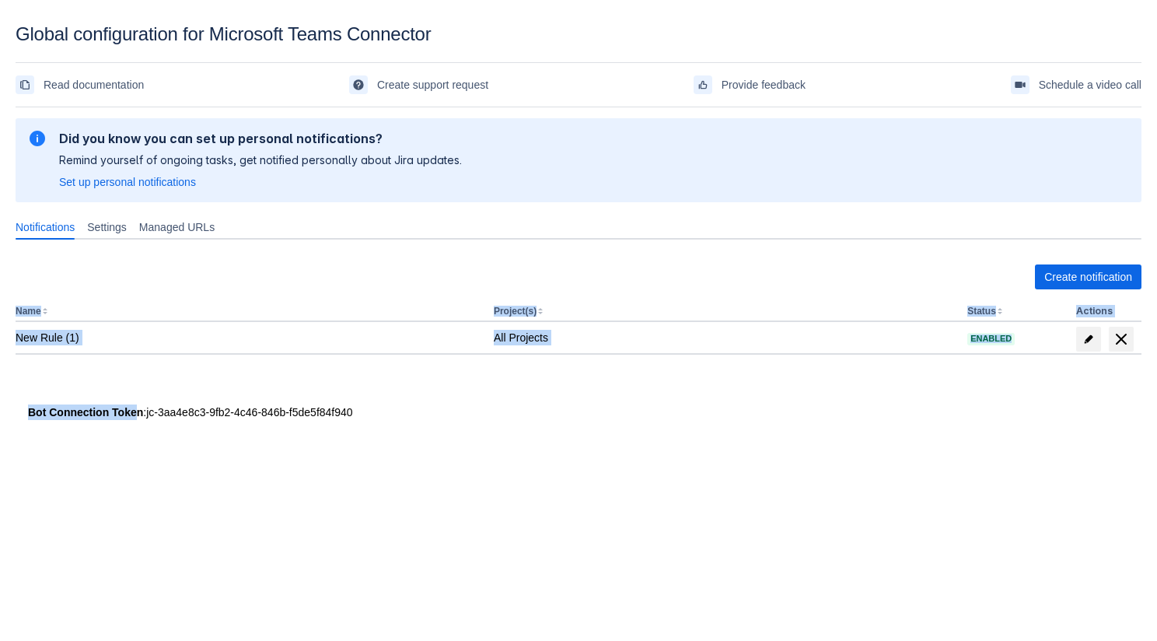
drag, startPoint x: 421, startPoint y: 402, endPoint x: 141, endPoint y: 407, distance: 280.7
click at [140, 406] on div "Please refresh the page and try again. If the issue persist please contact supp…" at bounding box center [579, 286] width 1126 height 344
click at [145, 408] on div "Bot Connection Token : jc-3aa4e8c3-9fb2-4c46-846b-f5de5f84f940" at bounding box center [578, 412] width 1101 height 16
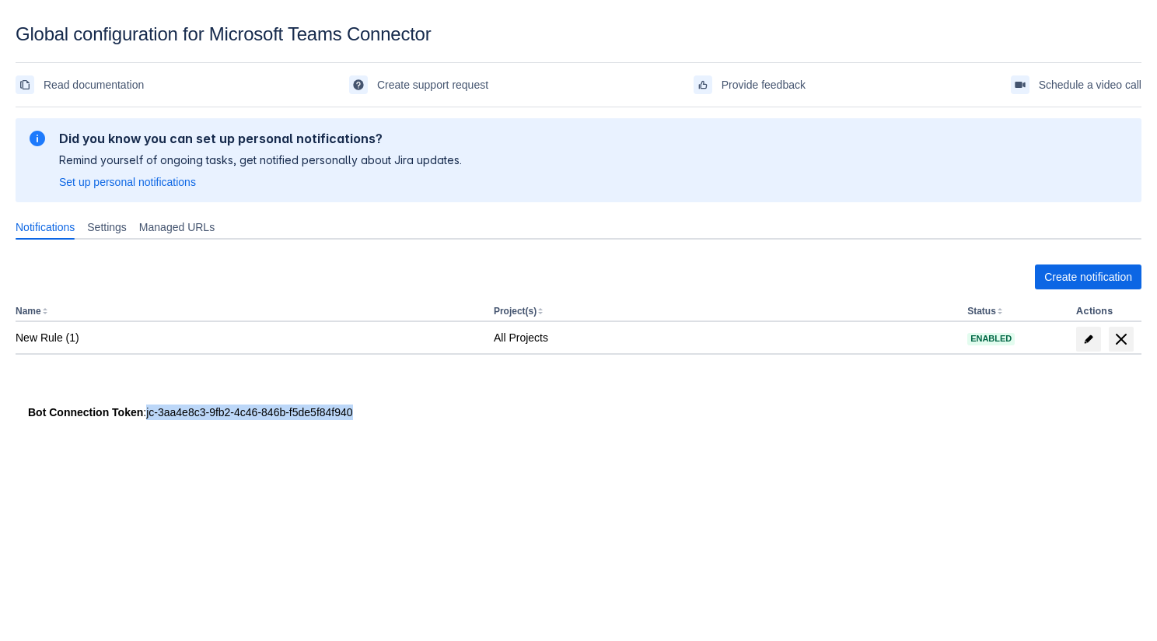
drag, startPoint x: 150, startPoint y: 409, endPoint x: 421, endPoint y: 411, distance: 271.3
click at [421, 411] on div "Bot Connection Token : jc-3aa4e8c3-9fb2-4c46-846b-f5de5f84f940" at bounding box center [578, 412] width 1101 height 16
copy div "jc-3aa4e8c3-9fb2-4c46-846b-f5de5f84f940"
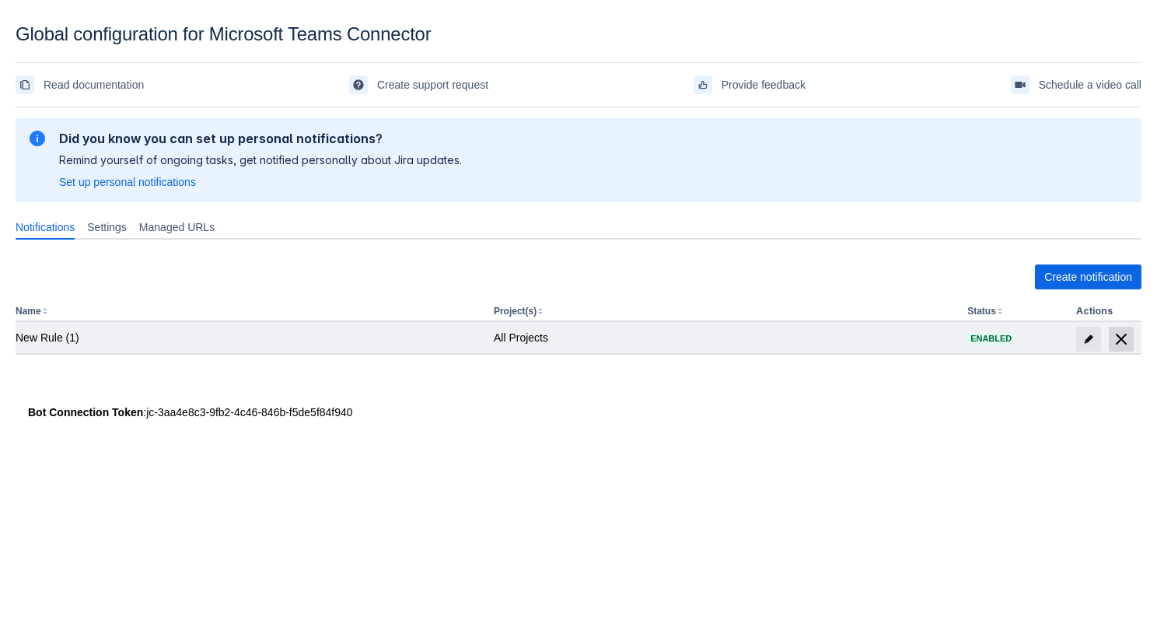
click at [1120, 340] on span "delete" at bounding box center [1121, 339] width 19 height 19
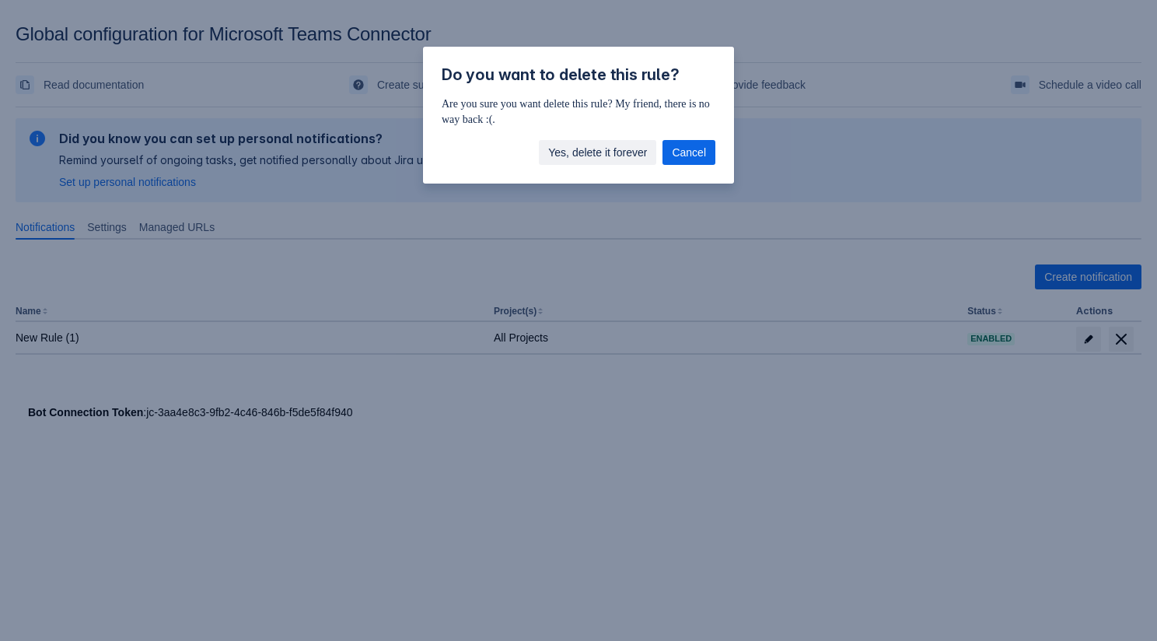
click at [588, 150] on span "Yes, delete it forever" at bounding box center [597, 152] width 99 height 25
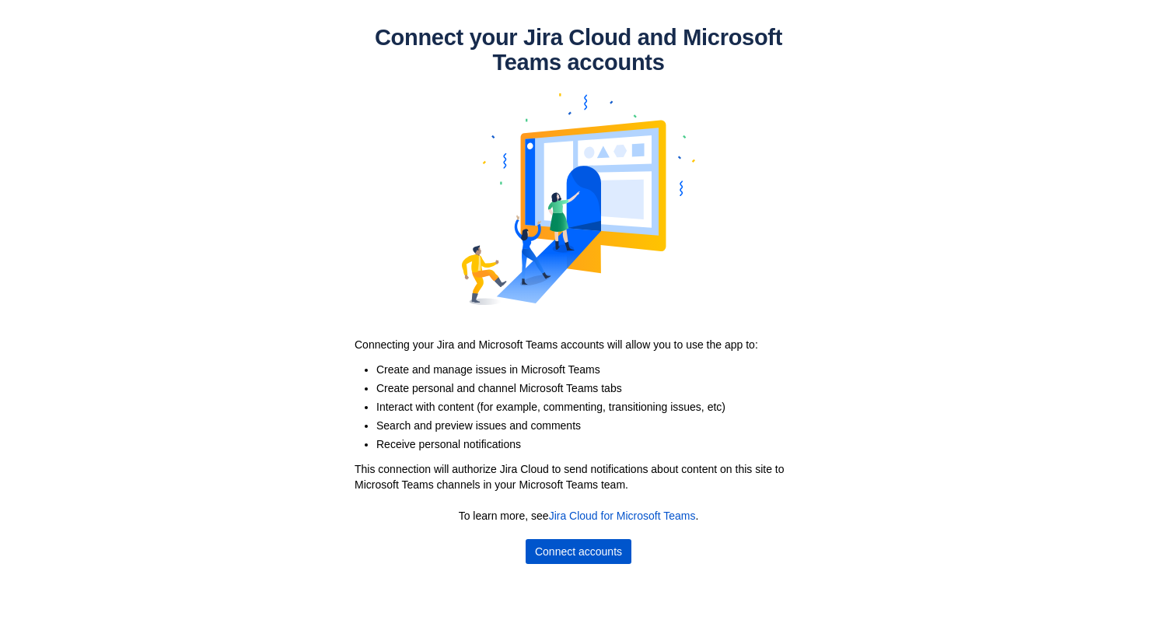
click at [555, 541] on span "Connect accounts" at bounding box center [578, 551] width 87 height 25
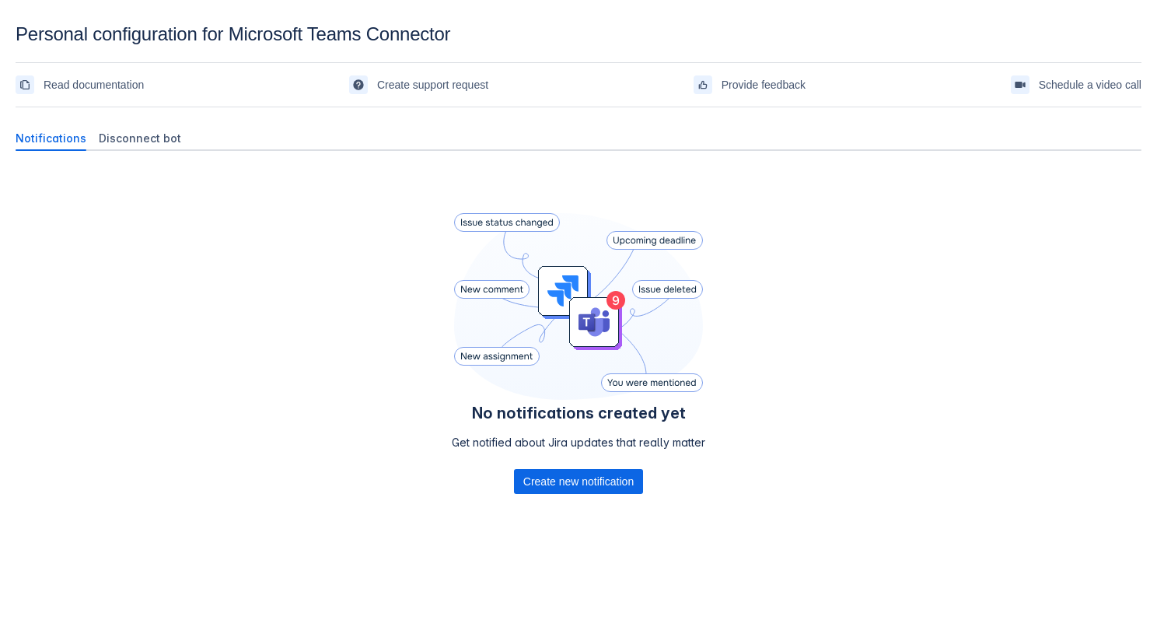
click at [438, 410] on div "No notifications created yet Get notified about Jira updates that really matter…" at bounding box center [579, 375] width 1126 height 424
click at [539, 485] on span "Create new notification" at bounding box center [578, 481] width 110 height 25
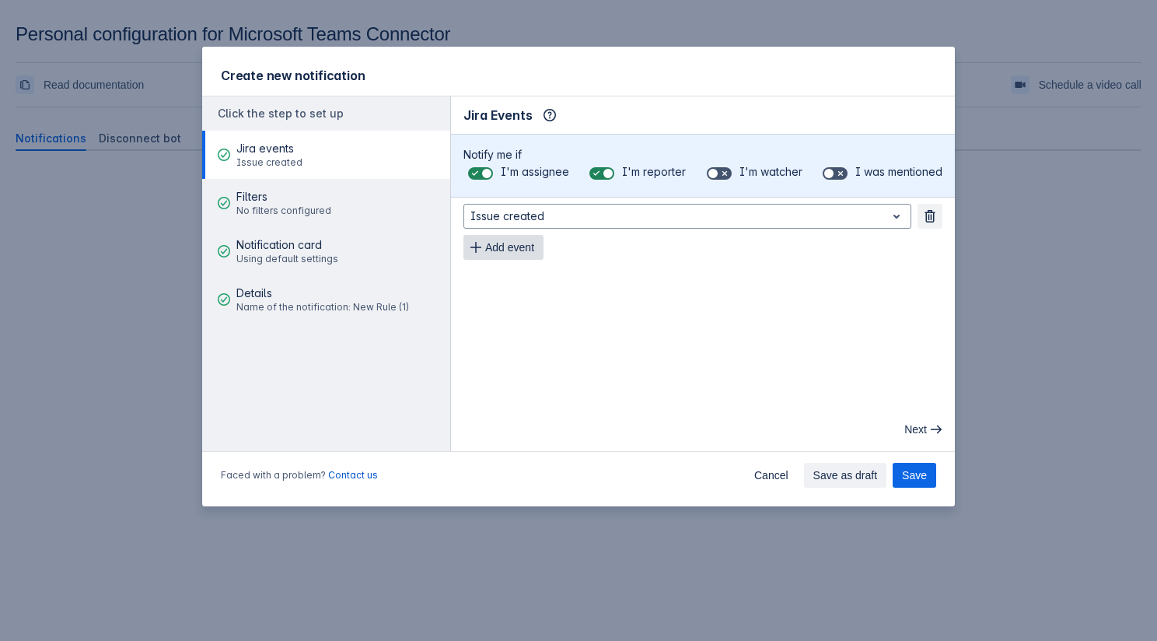
click at [488, 239] on span "Add event" at bounding box center [509, 247] width 49 height 25
click at [507, 283] on span "Add event" at bounding box center [509, 278] width 49 height 25
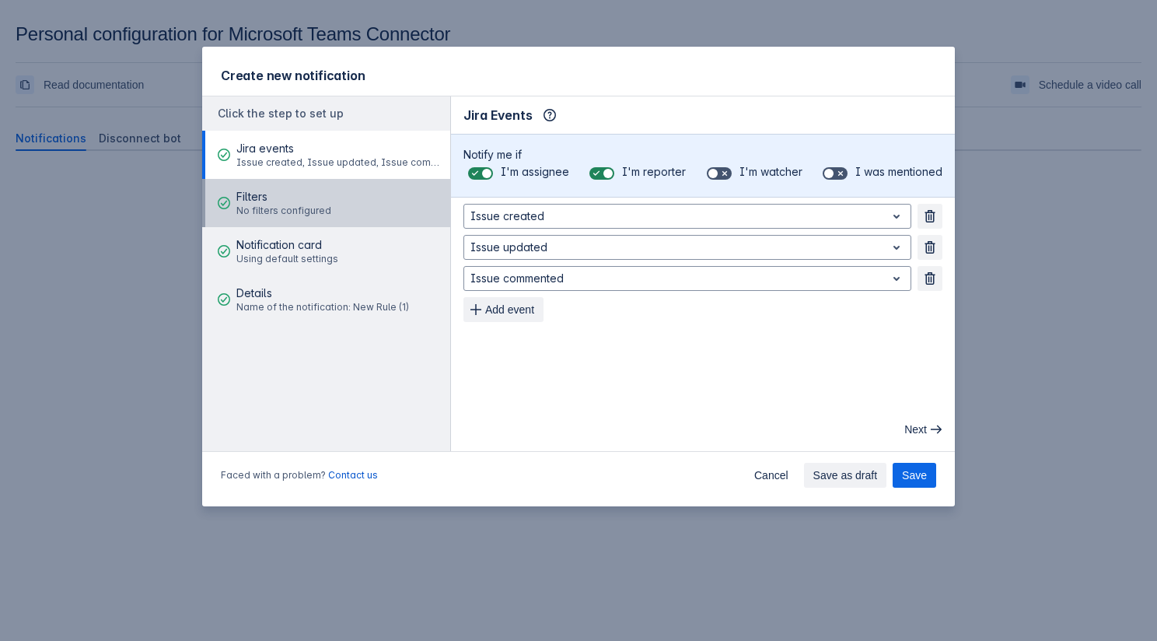
click at [308, 201] on span "Filters" at bounding box center [283, 197] width 95 height 16
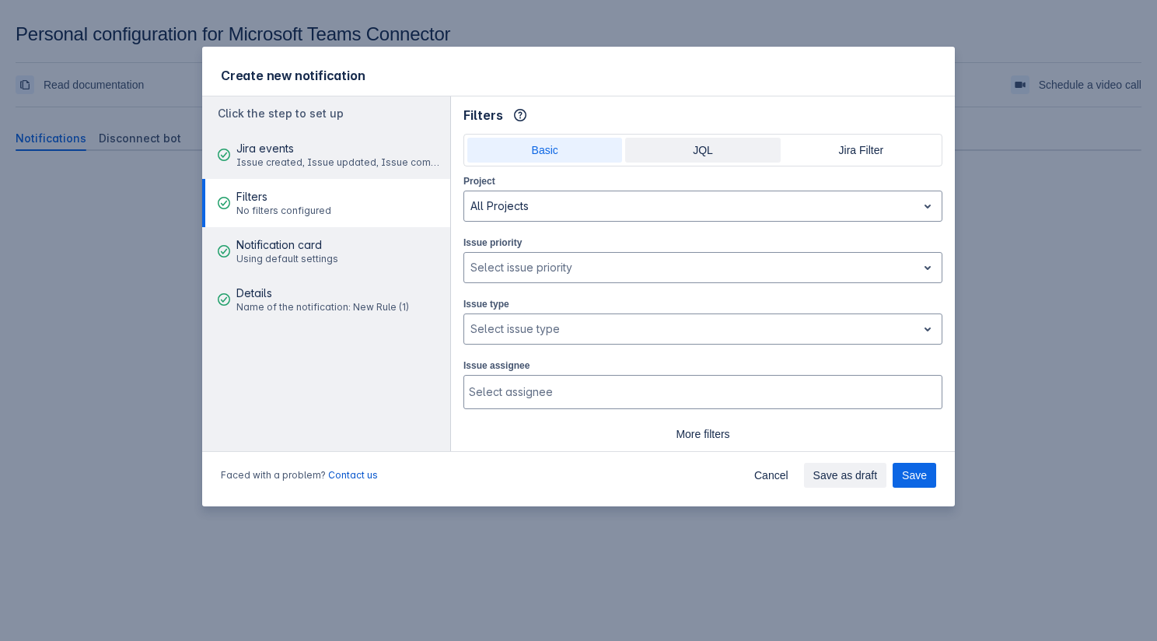
click at [662, 158] on span "JQL" at bounding box center [702, 150] width 136 height 25
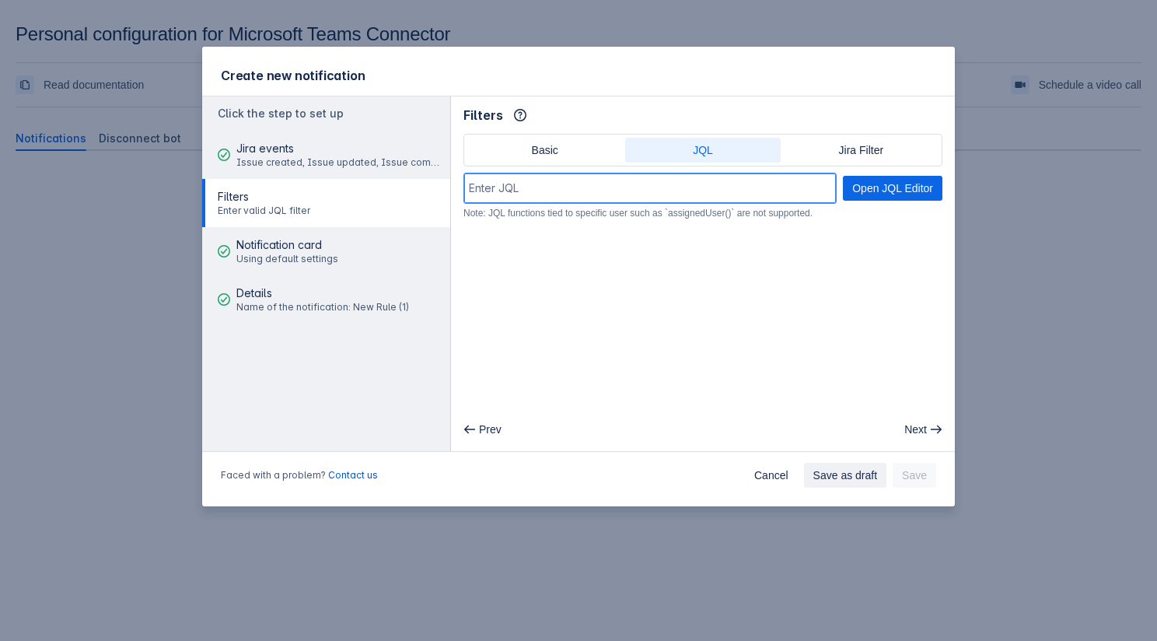
click at [668, 197] on input at bounding box center [650, 188] width 372 height 28
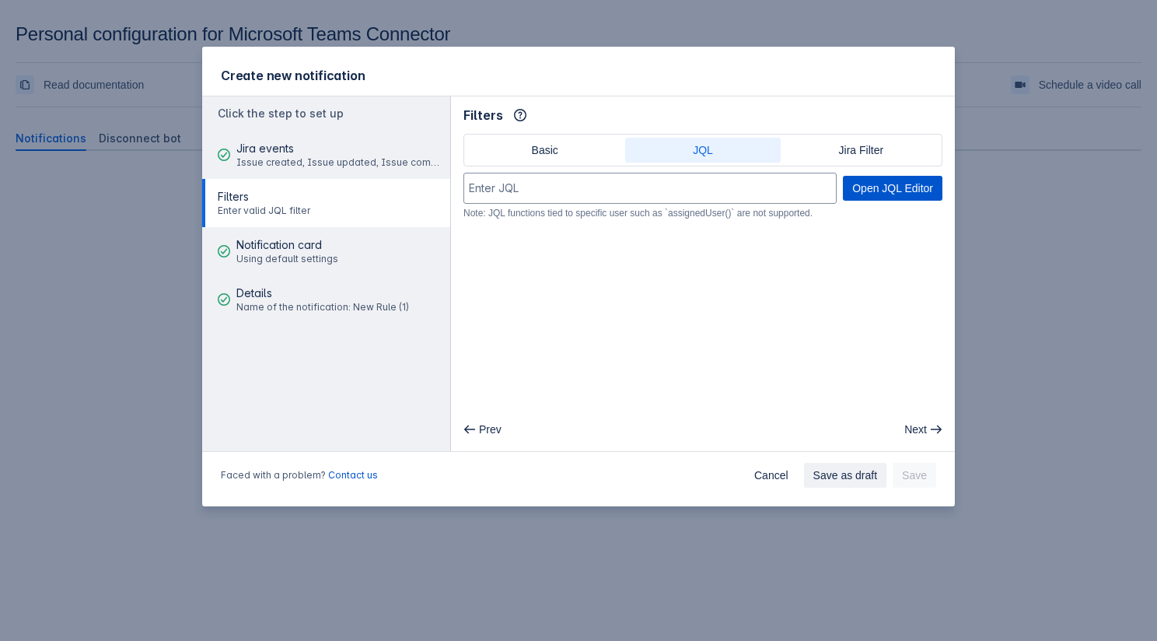
click at [858, 197] on span "Open JQL Editor" at bounding box center [892, 188] width 81 height 25
type input "assignee = currentUser()"
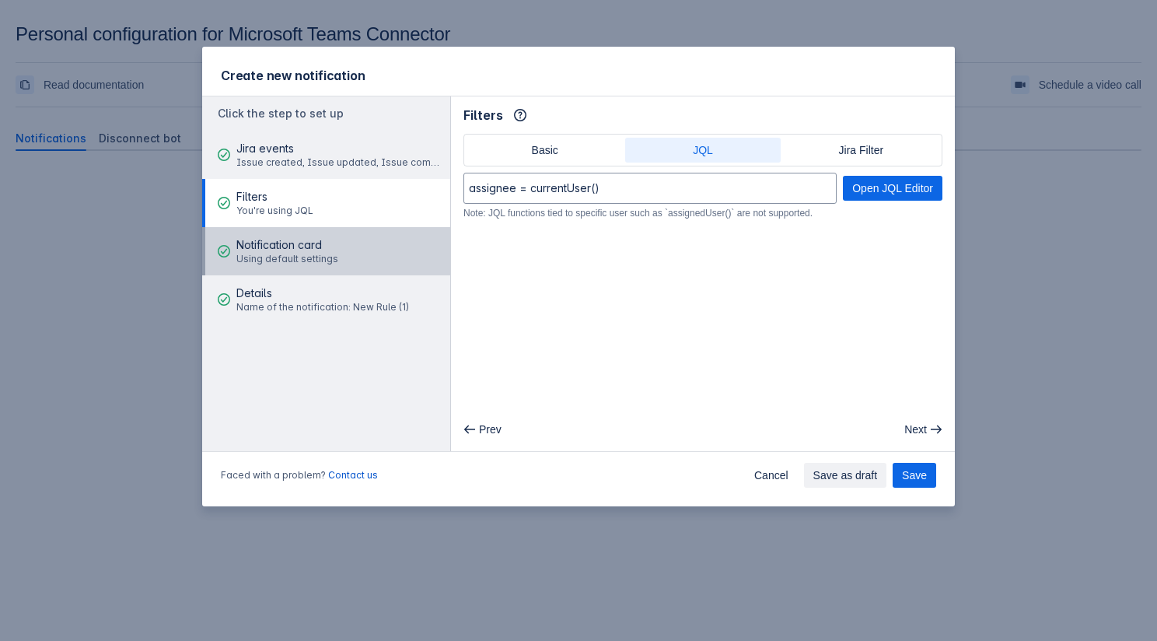
click at [324, 257] on span "Using default settings" at bounding box center [287, 259] width 102 height 12
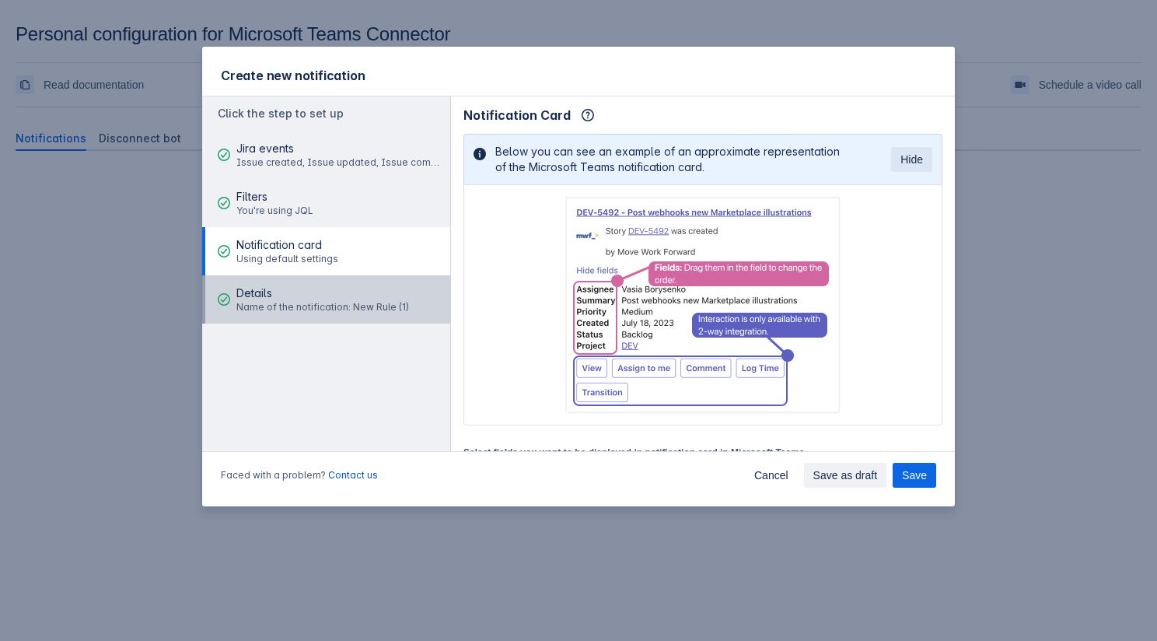
click at [313, 300] on span "Details" at bounding box center [322, 293] width 173 height 16
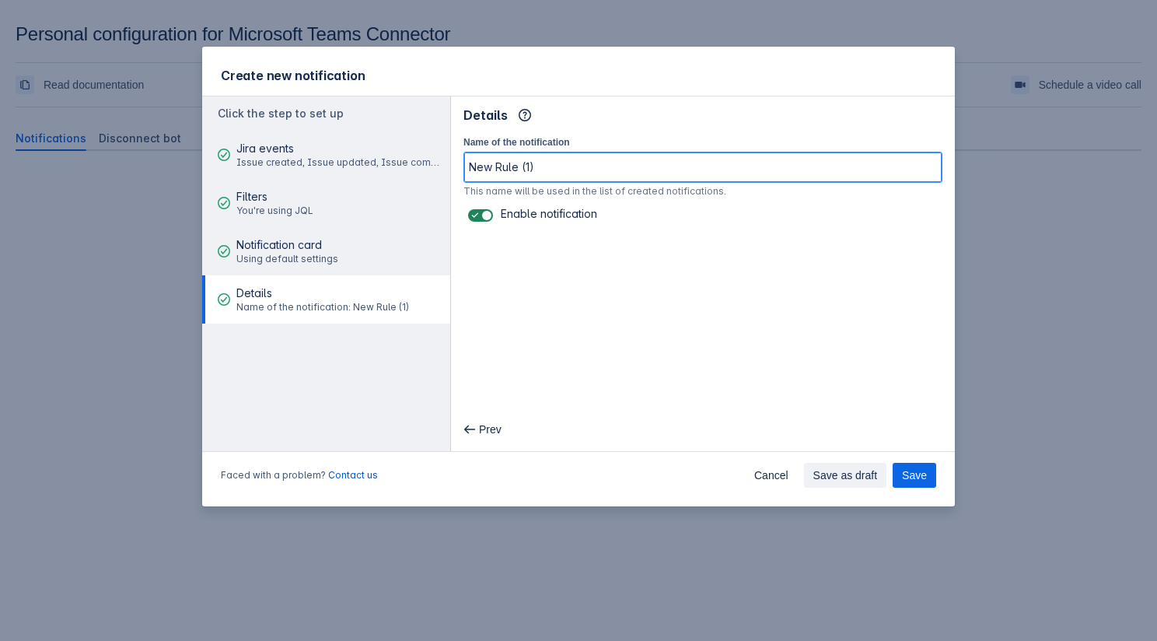
click at [659, 157] on input "New Rule (1)" at bounding box center [702, 167] width 477 height 28
type input "1New Rule (1)"
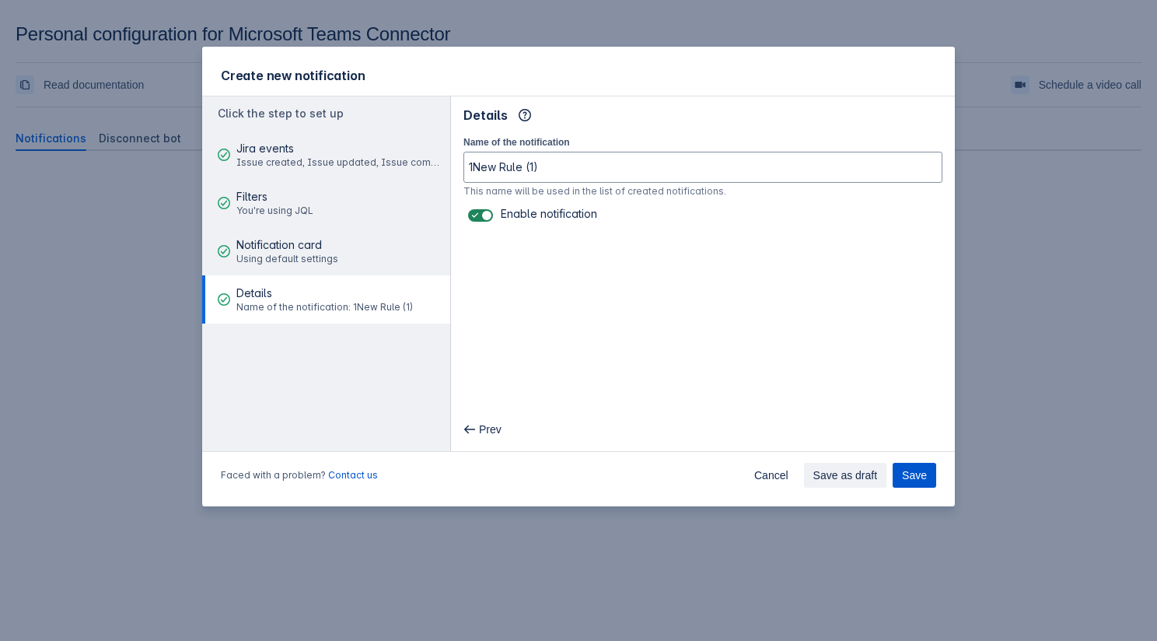
click at [918, 474] on span "Save" at bounding box center [914, 475] width 25 height 25
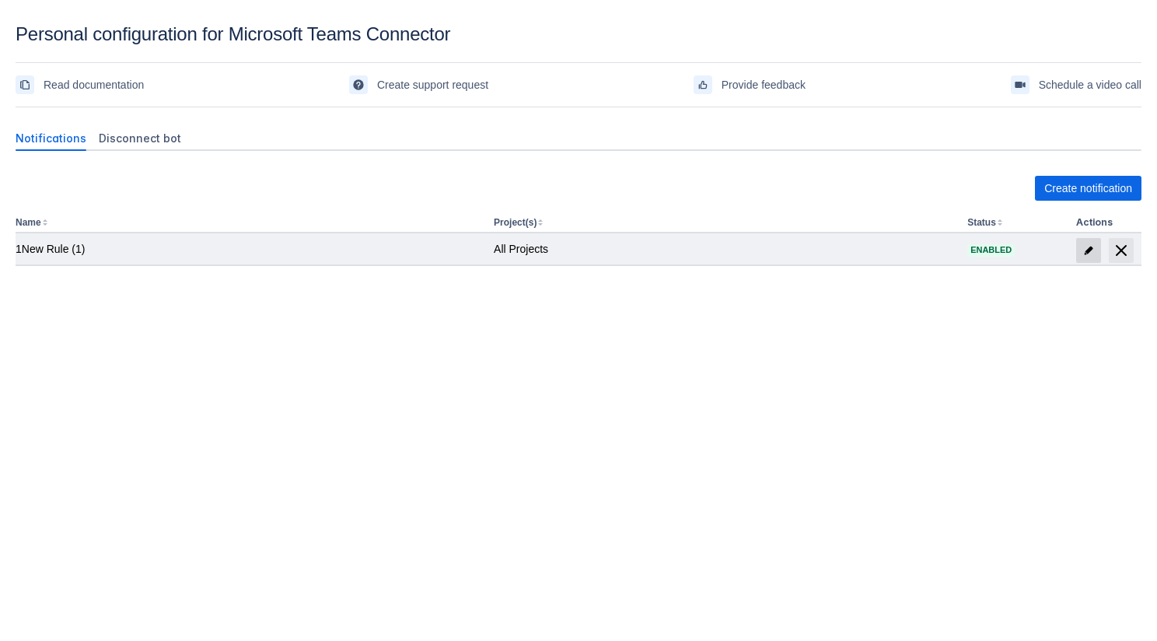
click at [1089, 239] on span at bounding box center [1088, 250] width 25 height 25
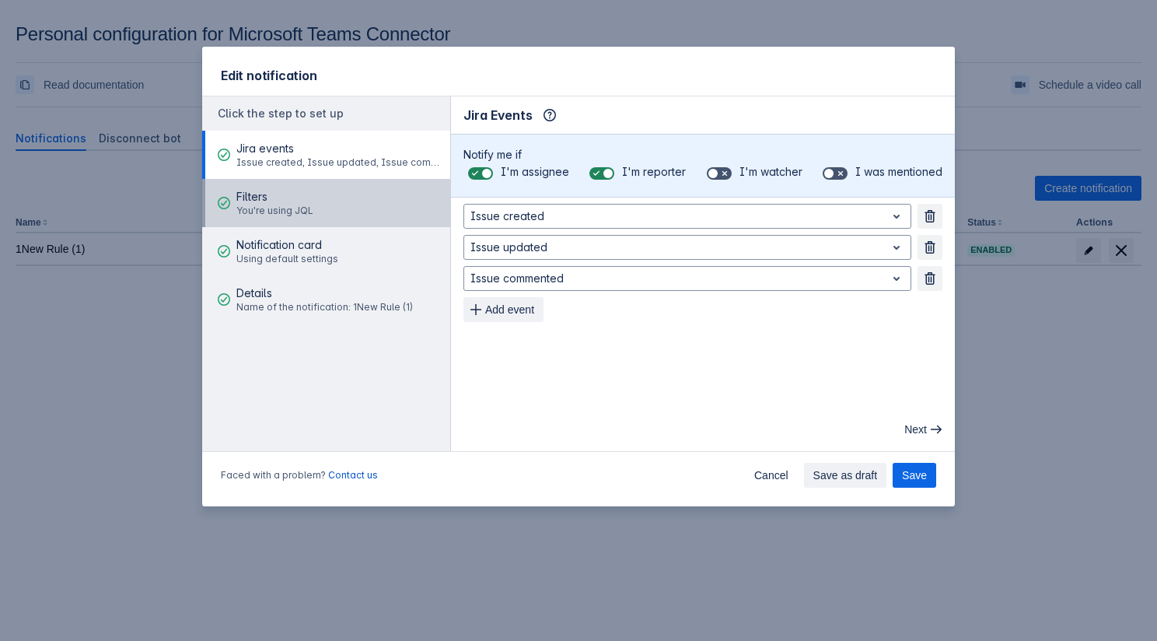
click at [335, 193] on button "Filters You're using JQL" at bounding box center [326, 203] width 248 height 48
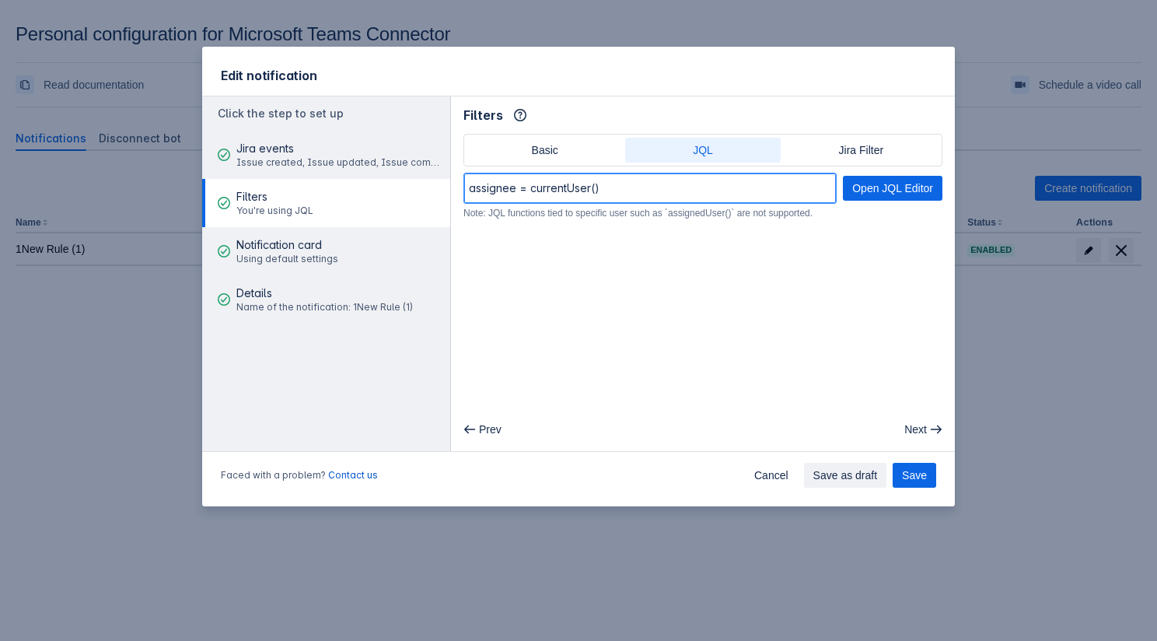
click at [676, 190] on input "assignee = currentUser()" at bounding box center [650, 188] width 372 height 28
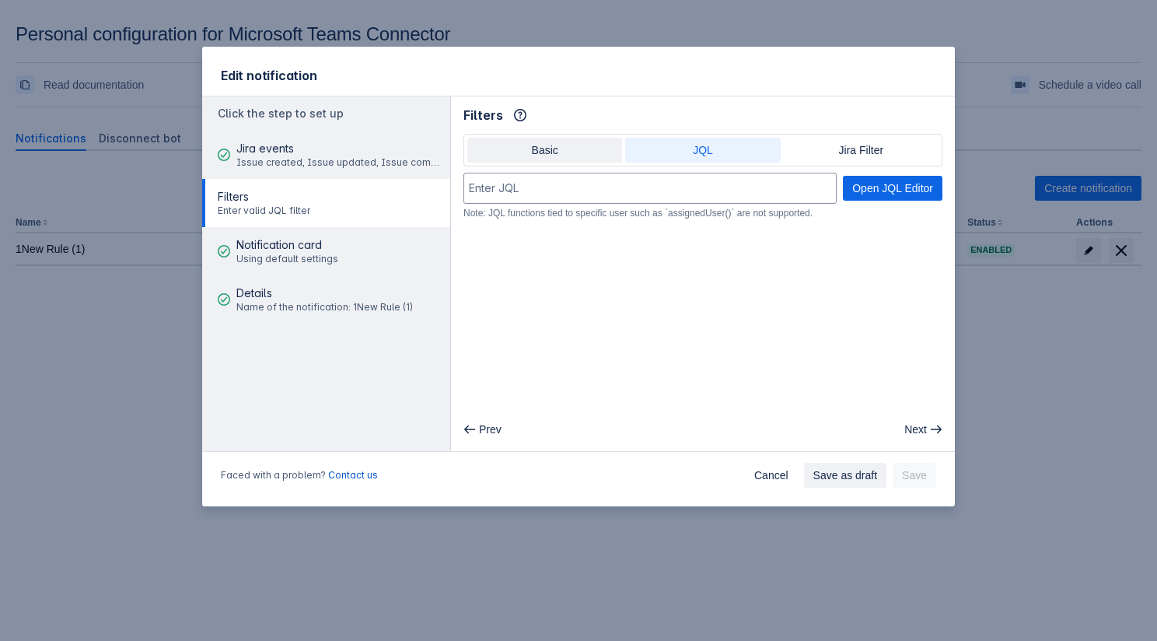
click at [516, 150] on span "Basic" at bounding box center [545, 150] width 136 height 25
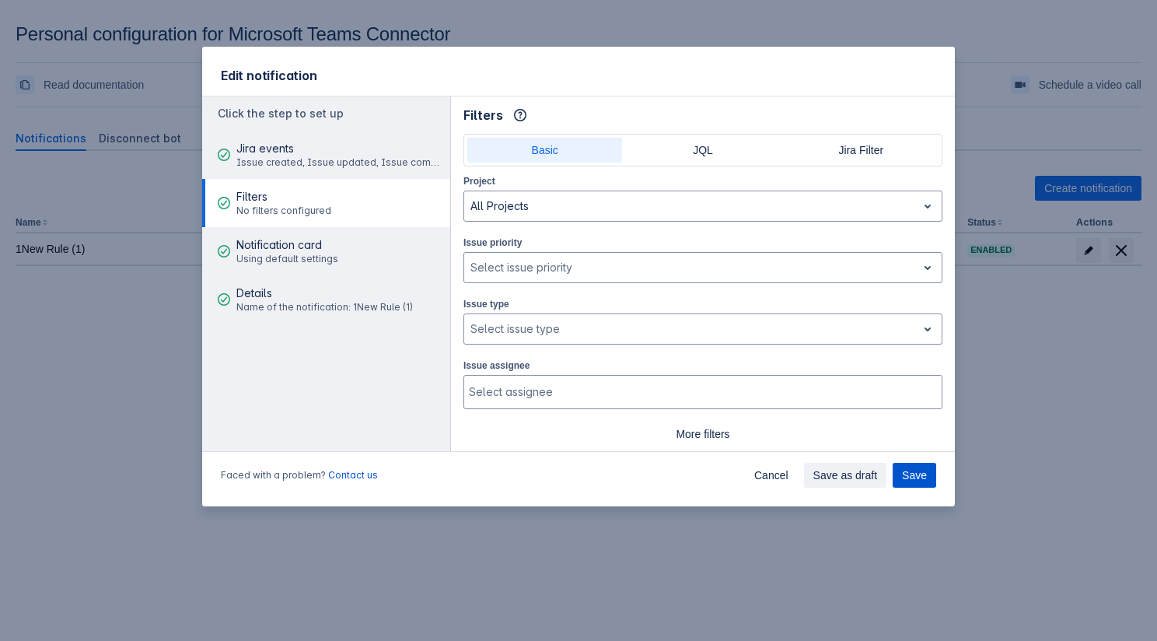
click at [906, 475] on span "Save" at bounding box center [914, 475] width 25 height 25
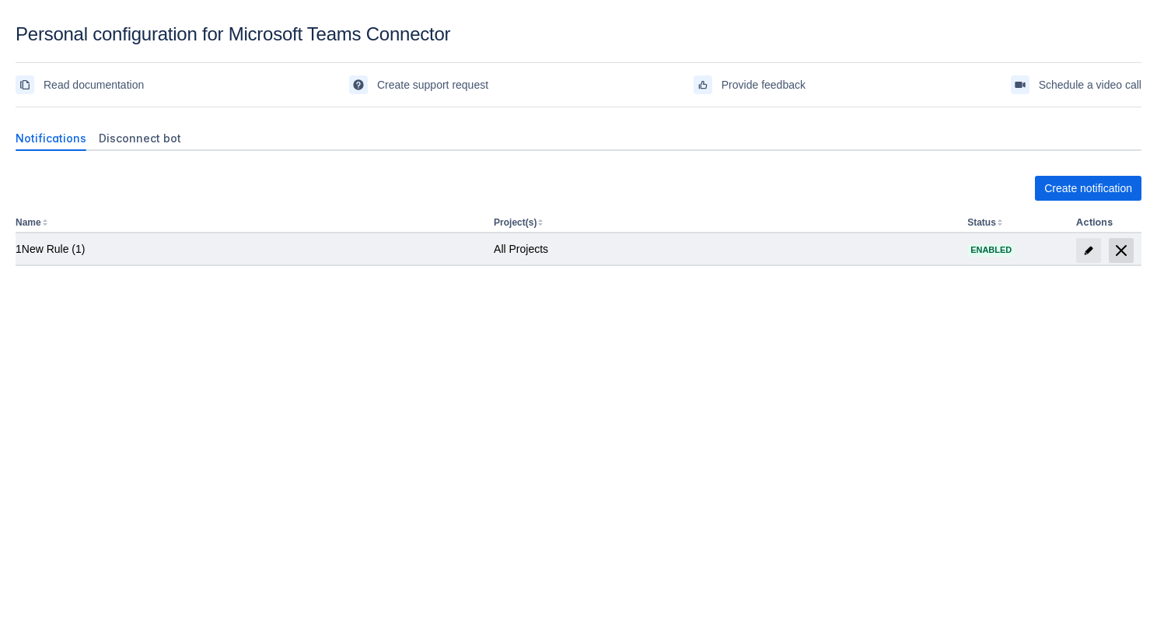
click at [1120, 250] on span "delete" at bounding box center [1121, 250] width 19 height 19
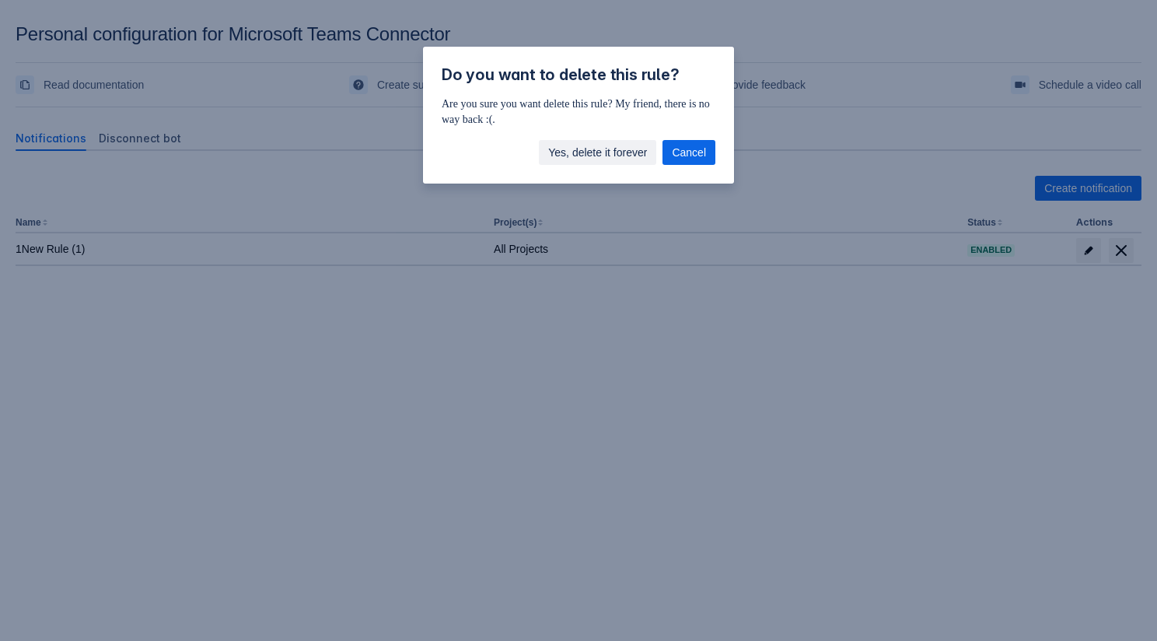
click at [625, 152] on span "Yes, delete it forever" at bounding box center [597, 152] width 99 height 25
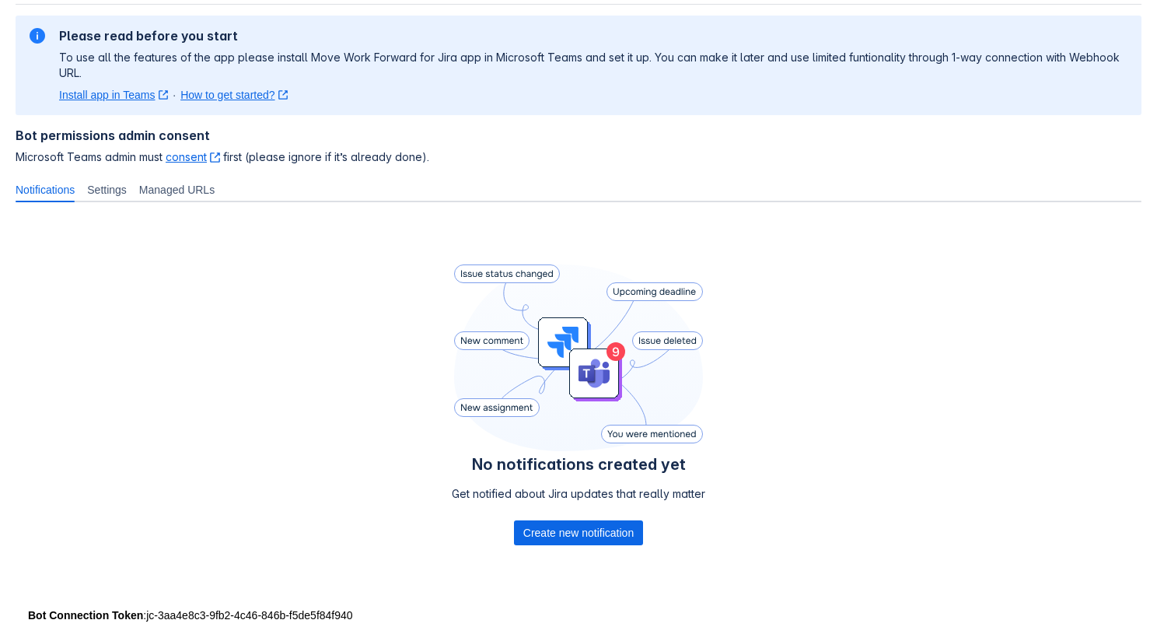
scroll to position [122, 0]
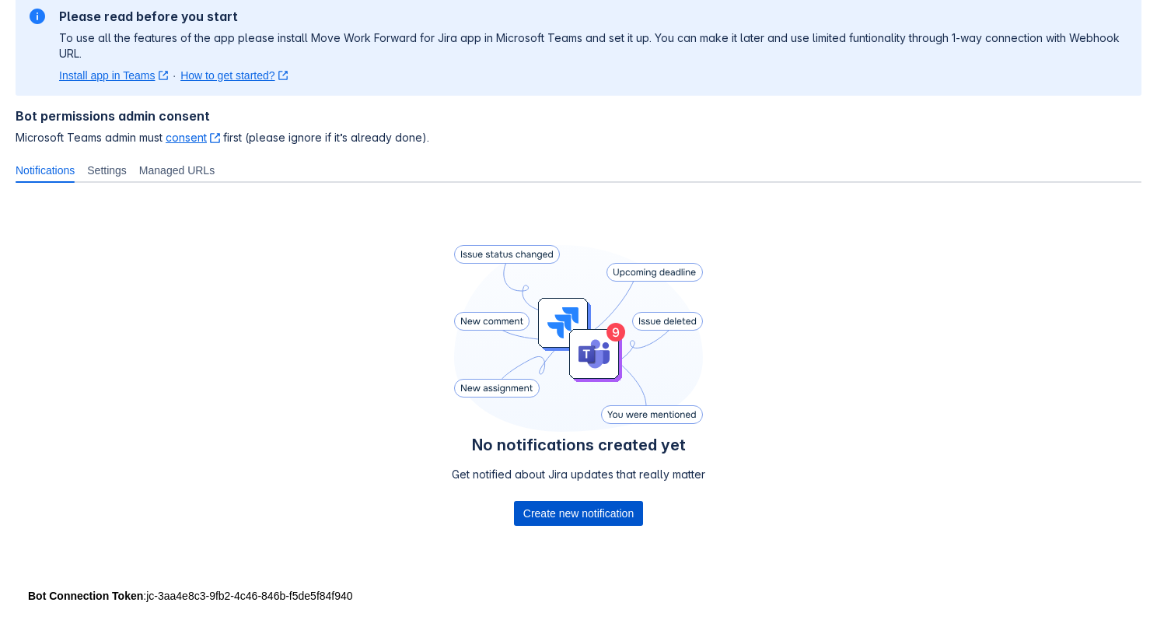
click at [562, 505] on span "Create new notification" at bounding box center [578, 513] width 110 height 25
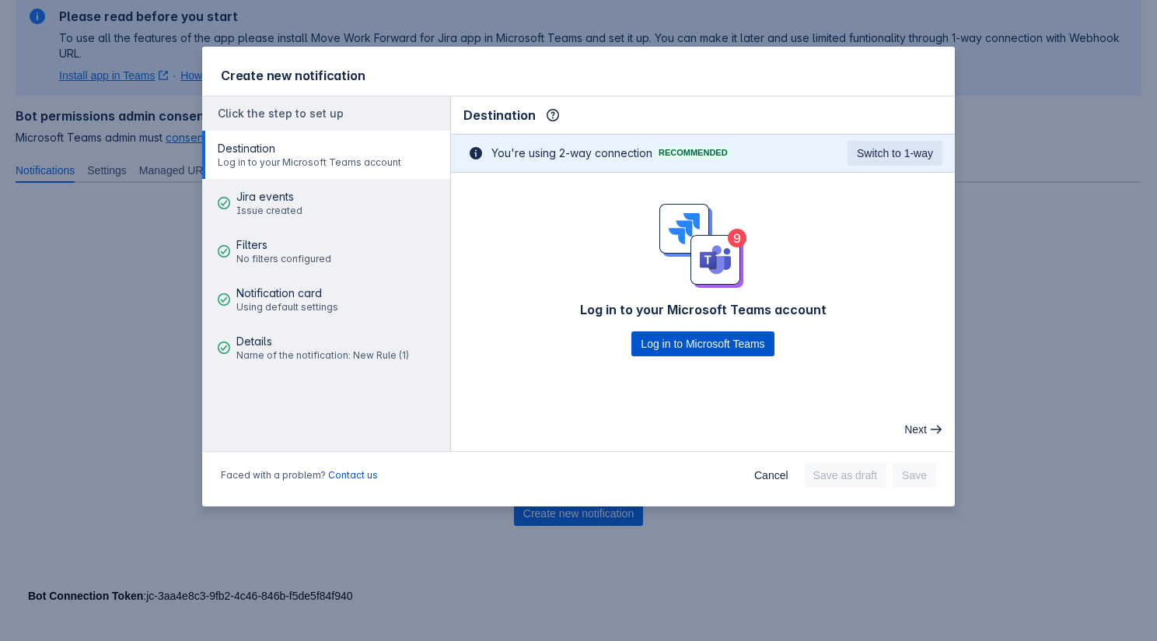
click at [684, 345] on span "Log in to Microsoft Teams" at bounding box center [703, 343] width 124 height 25
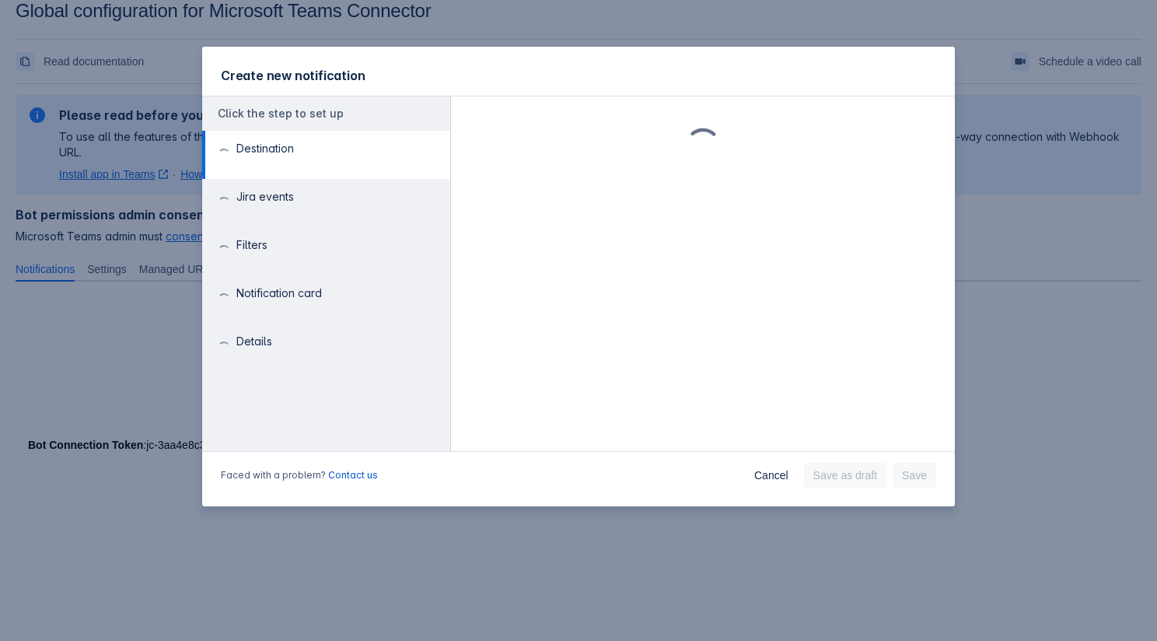
scroll to position [23, 0]
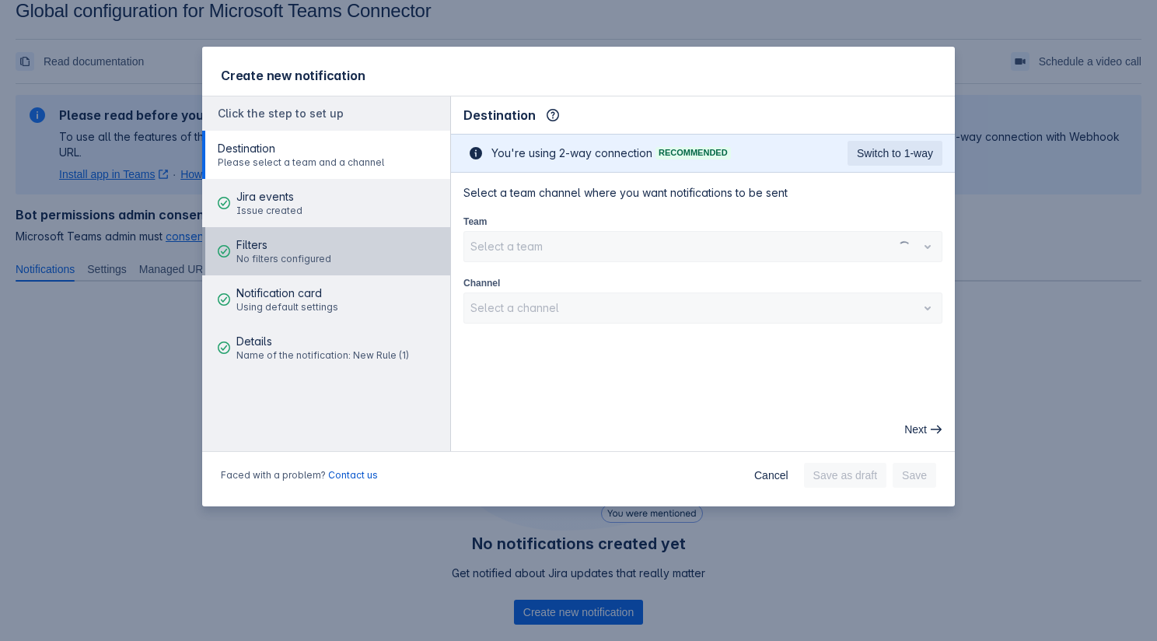
click at [319, 245] on span "Filters" at bounding box center [283, 245] width 95 height 16
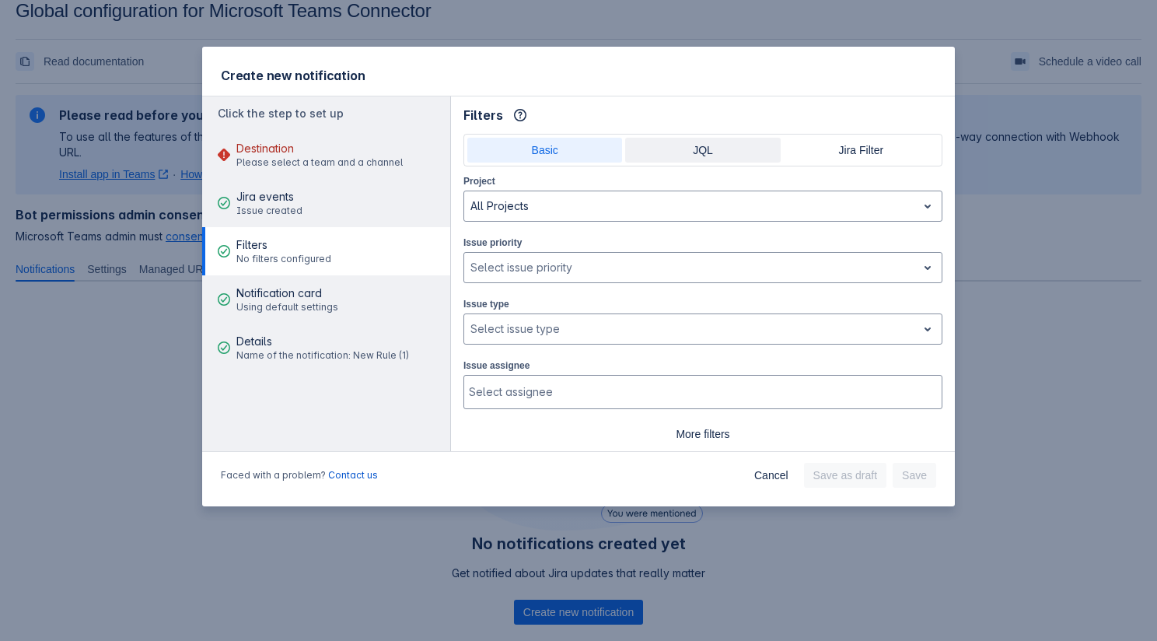
click at [658, 154] on span "JQL" at bounding box center [702, 150] width 136 height 25
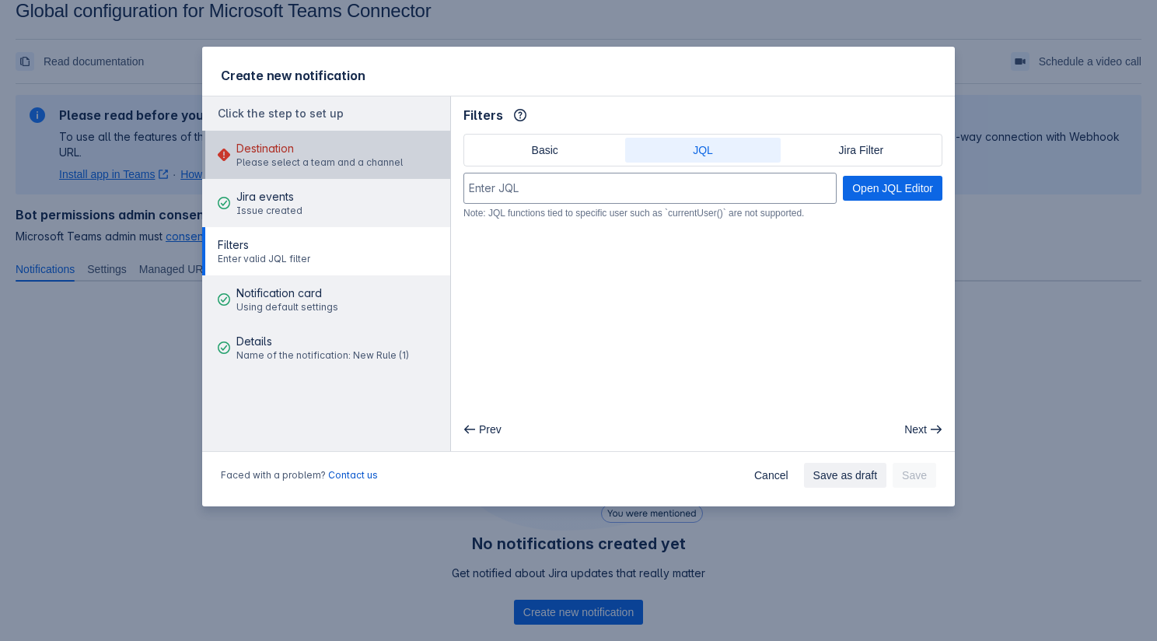
click at [336, 152] on span "Destination" at bounding box center [319, 149] width 166 height 16
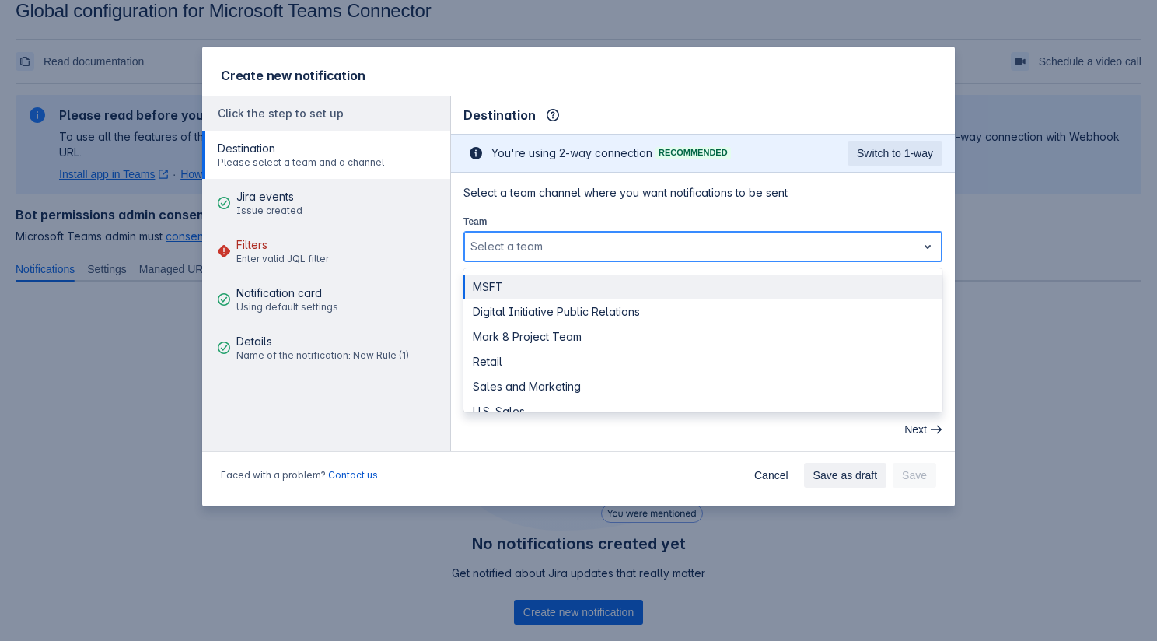
click at [524, 247] on div at bounding box center [690, 246] width 440 height 19
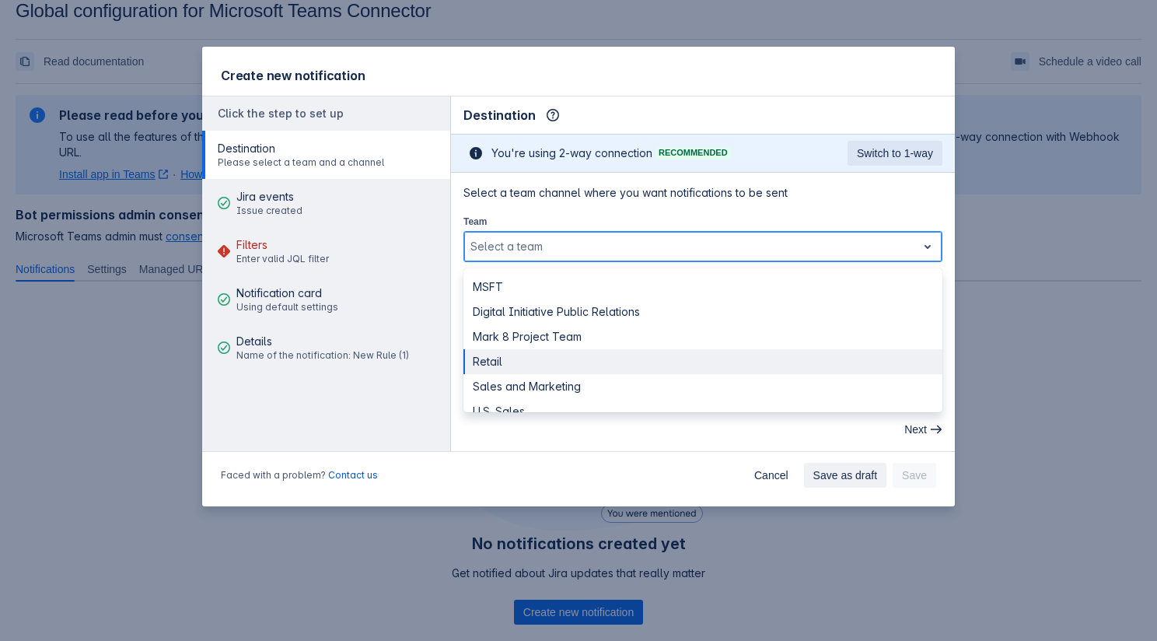
scroll to position [18, 0]
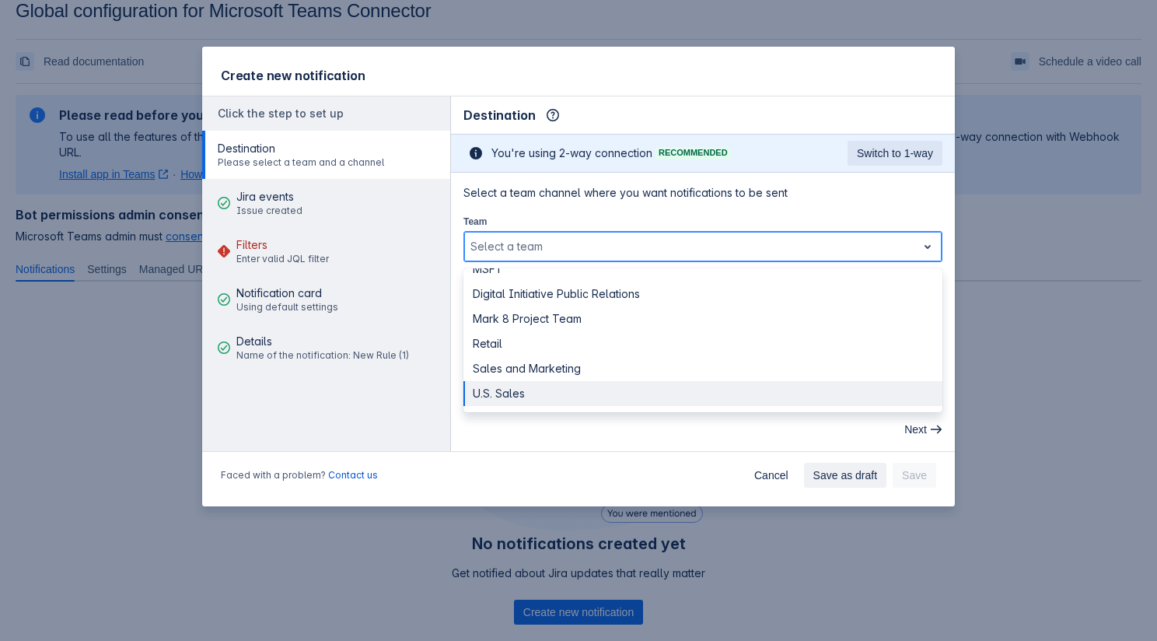
click at [491, 401] on div "U.S. Sales" at bounding box center [702, 393] width 479 height 25
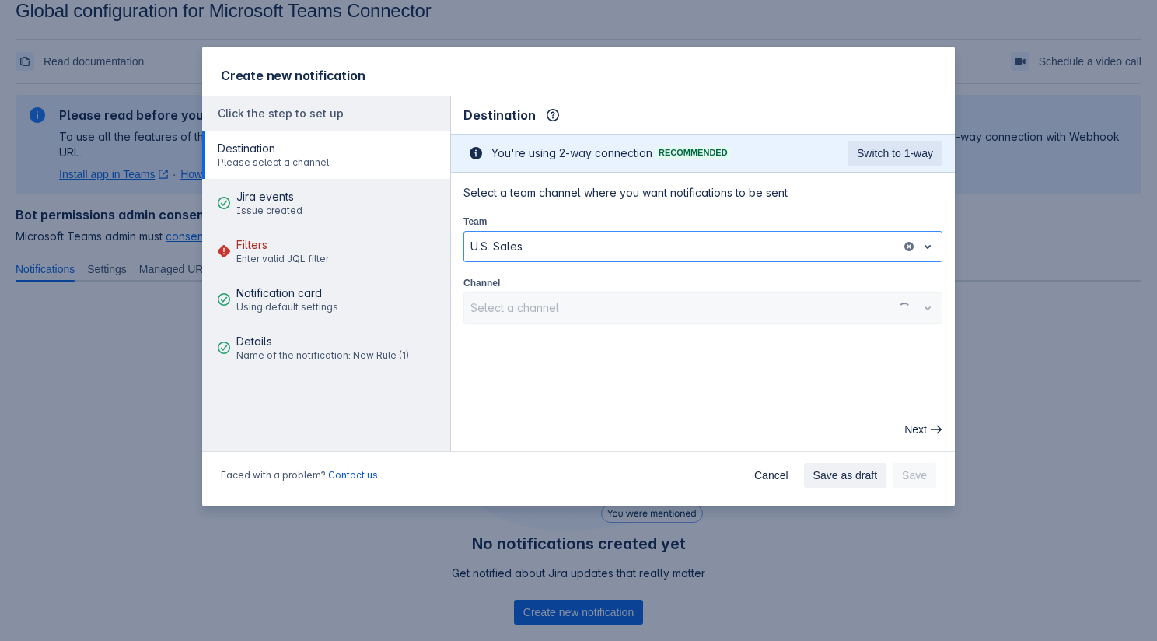
click at [508, 310] on div "Select a channel" at bounding box center [702, 307] width 479 height 31
click at [508, 310] on div at bounding box center [690, 308] width 440 height 19
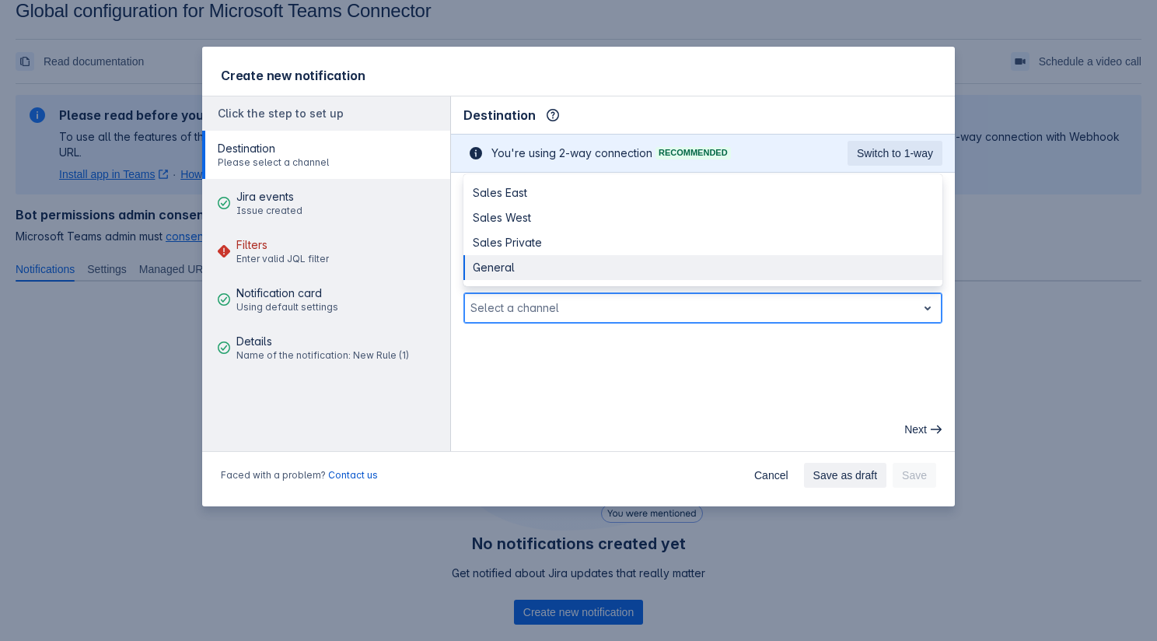
click at [504, 274] on div "General" at bounding box center [702, 267] width 479 height 25
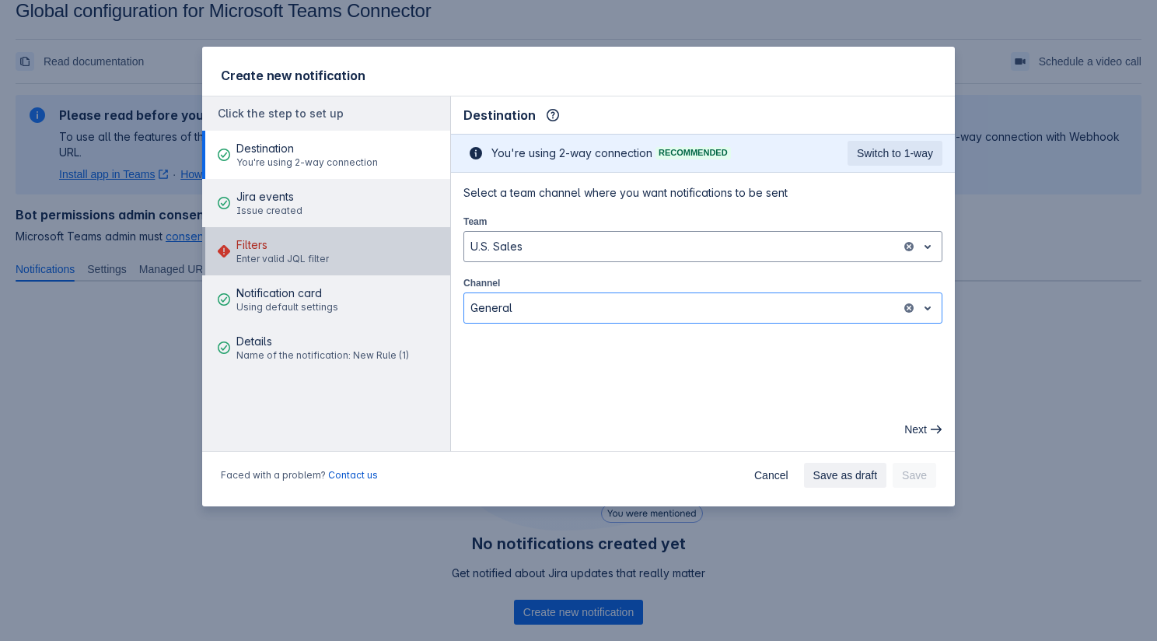
click at [291, 257] on span "Enter valid JQL filter" at bounding box center [282, 259] width 93 height 12
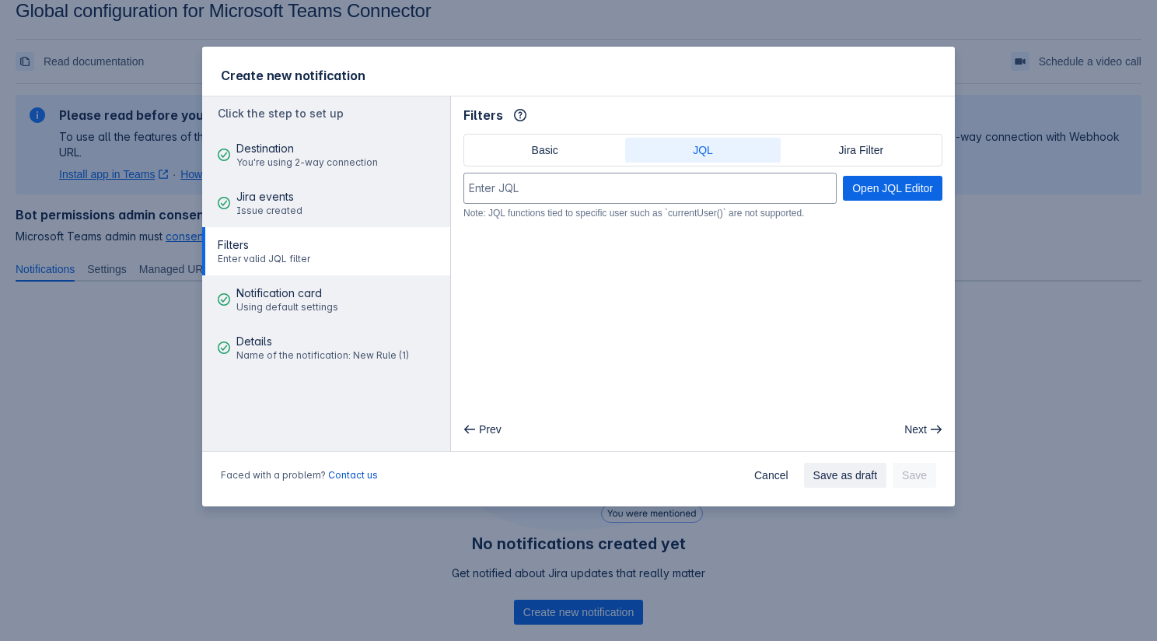
click at [550, 253] on main "Filters Info Basic JQL Jira Filter Open JQL Editor Note: JQL functions tied to …" at bounding box center [703, 273] width 504 height 355
click at [886, 185] on span "Open JQL Editor" at bounding box center [892, 188] width 81 height 25
click at [627, 180] on input at bounding box center [650, 188] width 372 height 28
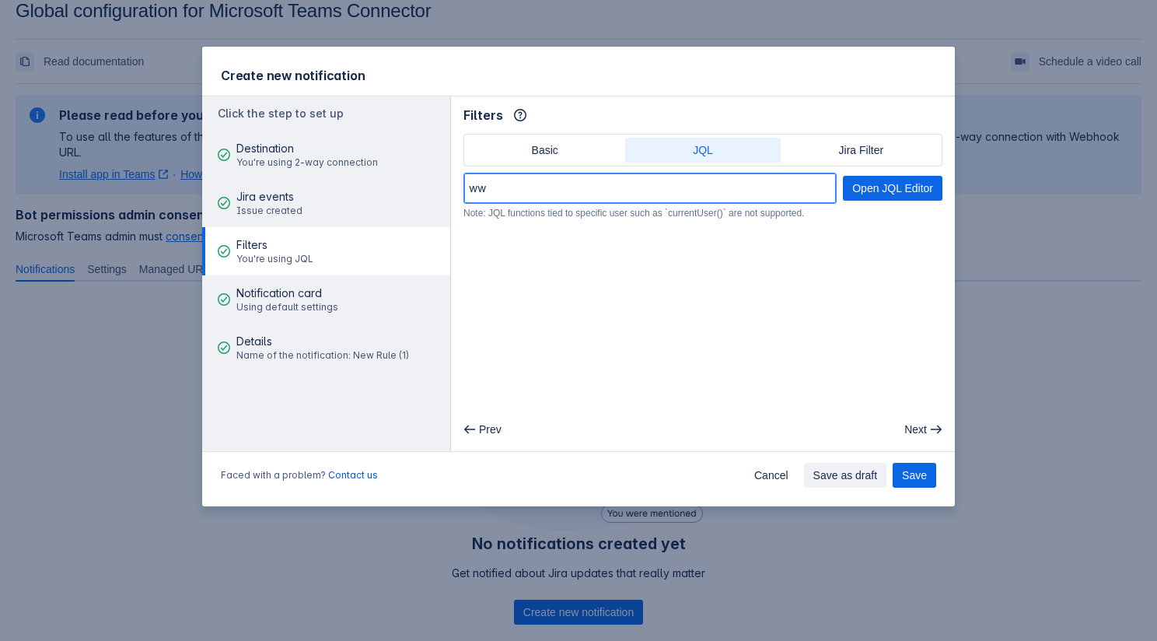
type input "ww"
click at [603, 211] on div "Note: JQL functions tied to specific user such as `currentUser()` are not suppo…" at bounding box center [702, 213] width 479 height 12
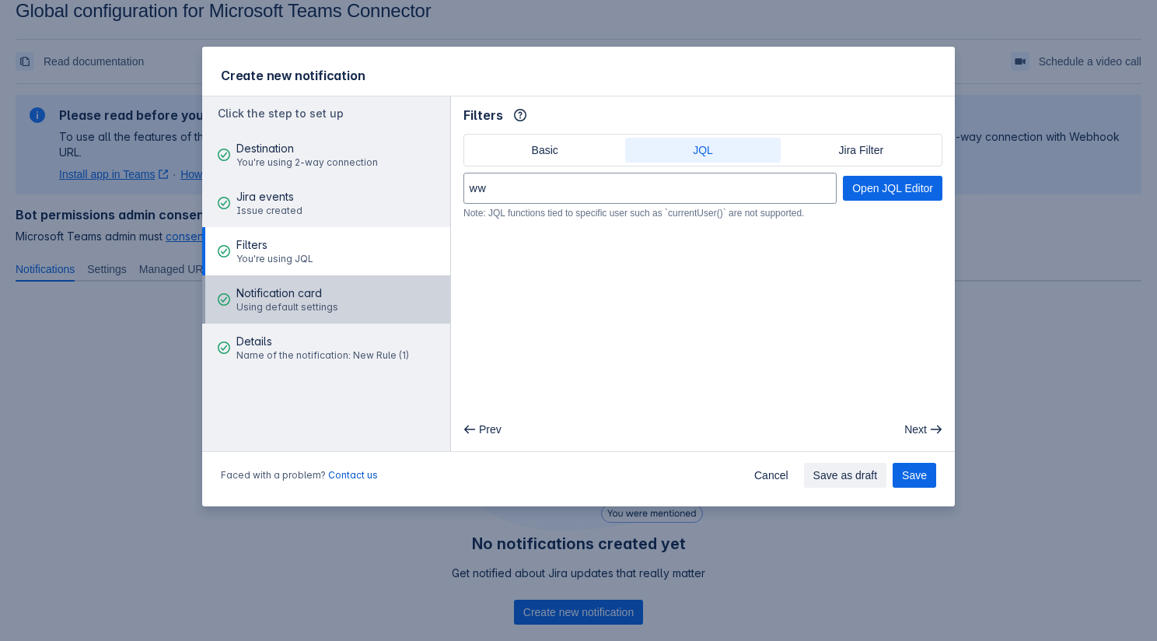
click at [319, 296] on span "Notification card" at bounding box center [287, 293] width 102 height 16
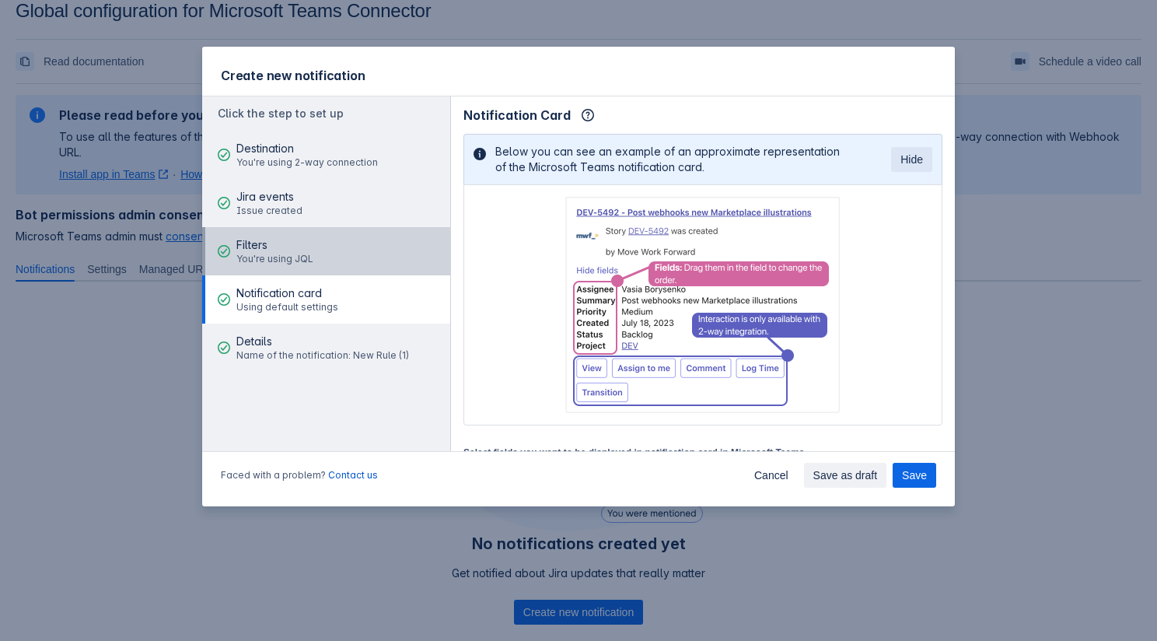
click at [319, 260] on button "Filters You're using JQL" at bounding box center [326, 251] width 248 height 48
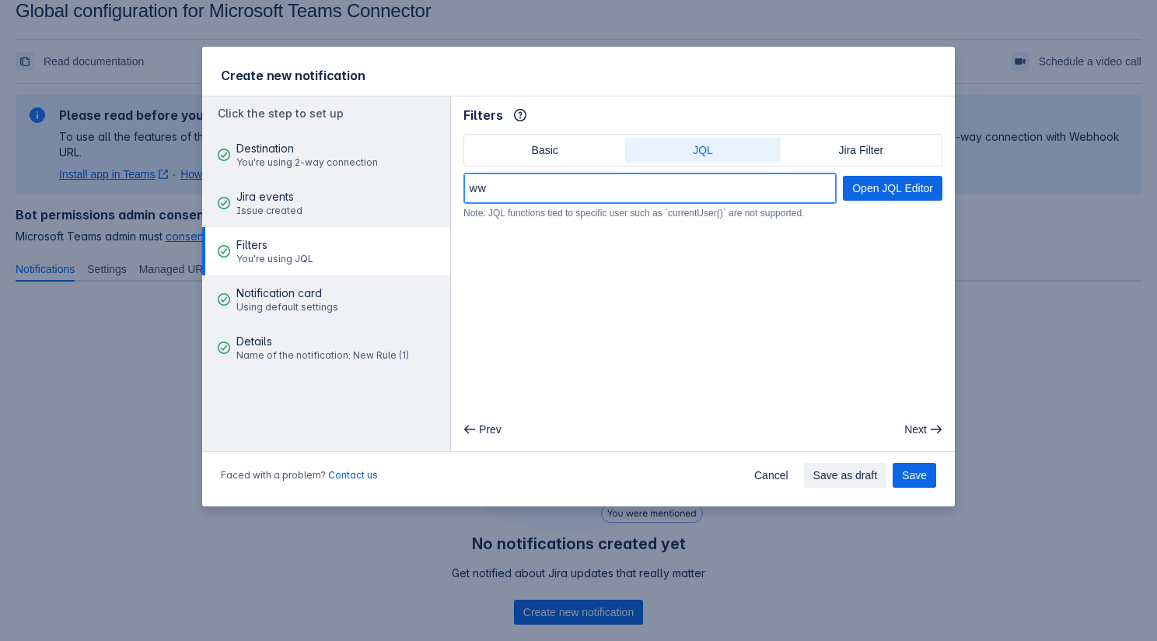
click at [610, 187] on input "ww" at bounding box center [650, 188] width 372 height 28
click at [918, 470] on span "Save" at bounding box center [914, 475] width 25 height 25
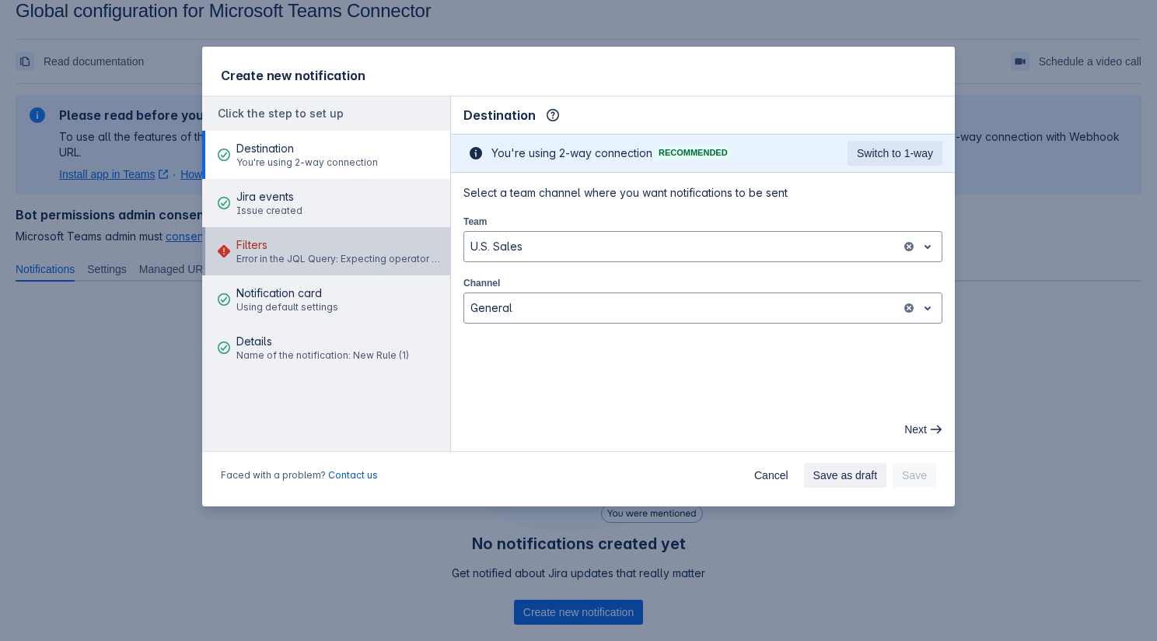
click at [351, 259] on span "Error in the JQL Query: Expecting operator before the end of the query. The val…" at bounding box center [340, 259] width 209 height 12
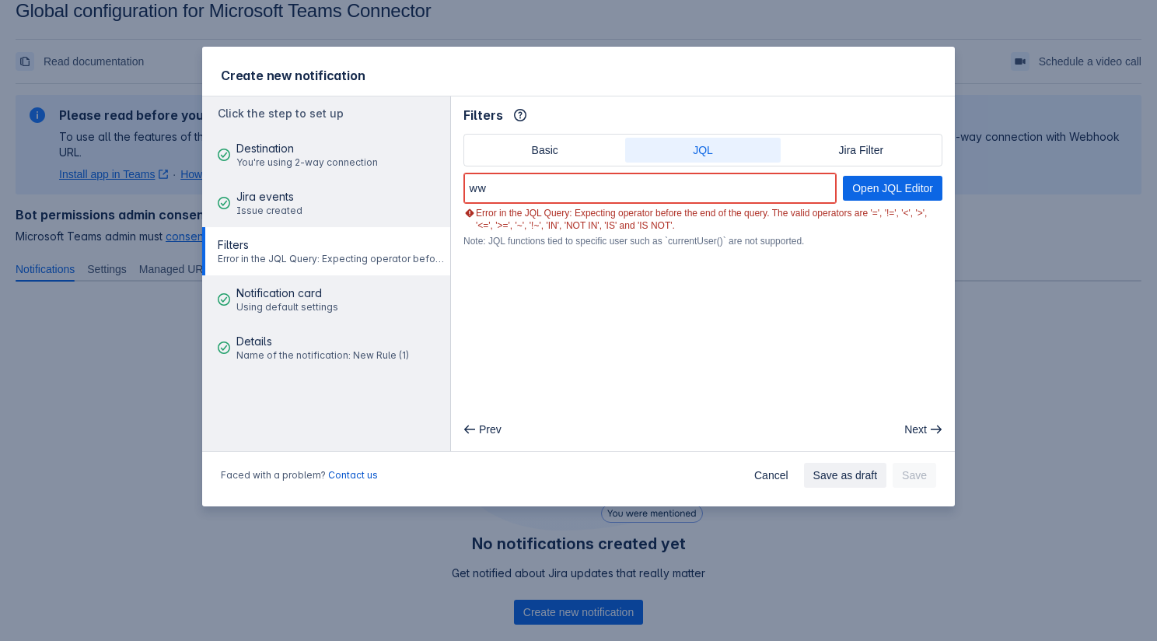
click at [661, 250] on main "Filters Info Basic JQL Jira Filter ww Open JQL Editor Error in the JQL Query: E…" at bounding box center [703, 273] width 504 height 355
